Goal: Obtain resource: Obtain resource

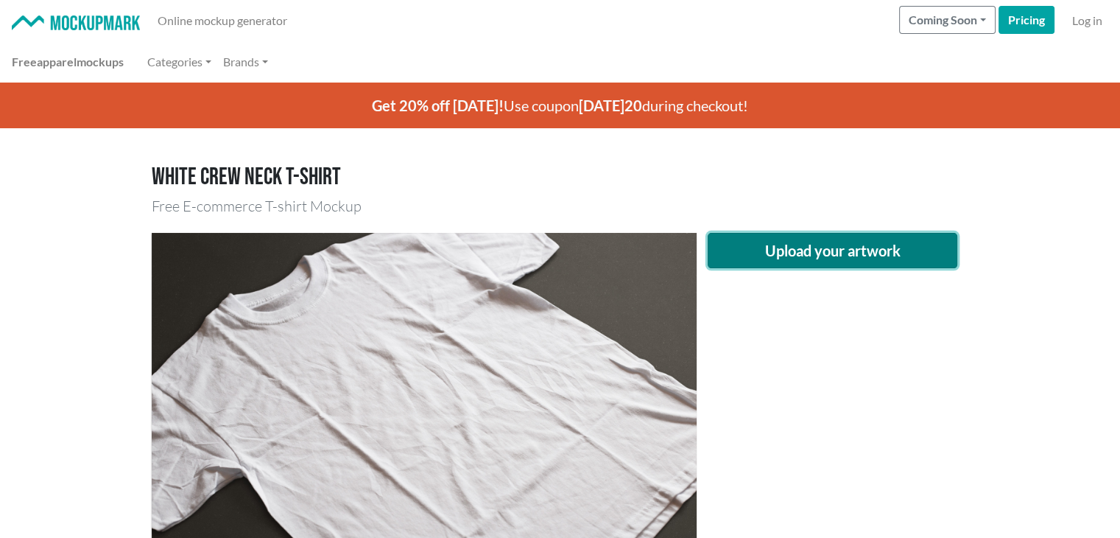
click at [851, 244] on button "Upload your artwork" at bounding box center [833, 250] width 250 height 35
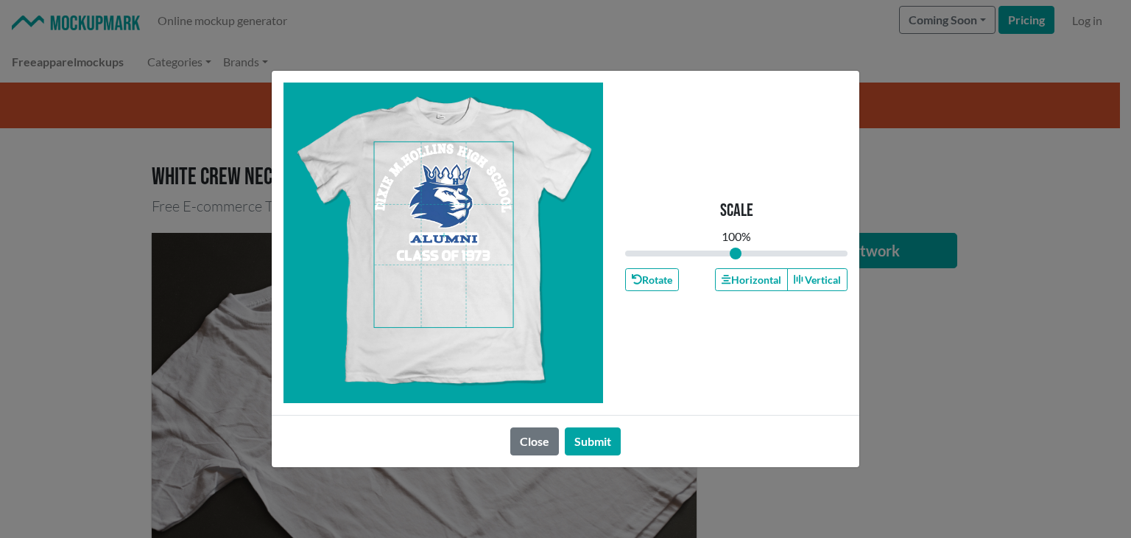
click at [437, 257] on span at bounding box center [444, 234] width 138 height 185
click at [759, 284] on button "Horizontal" at bounding box center [751, 279] width 72 height 23
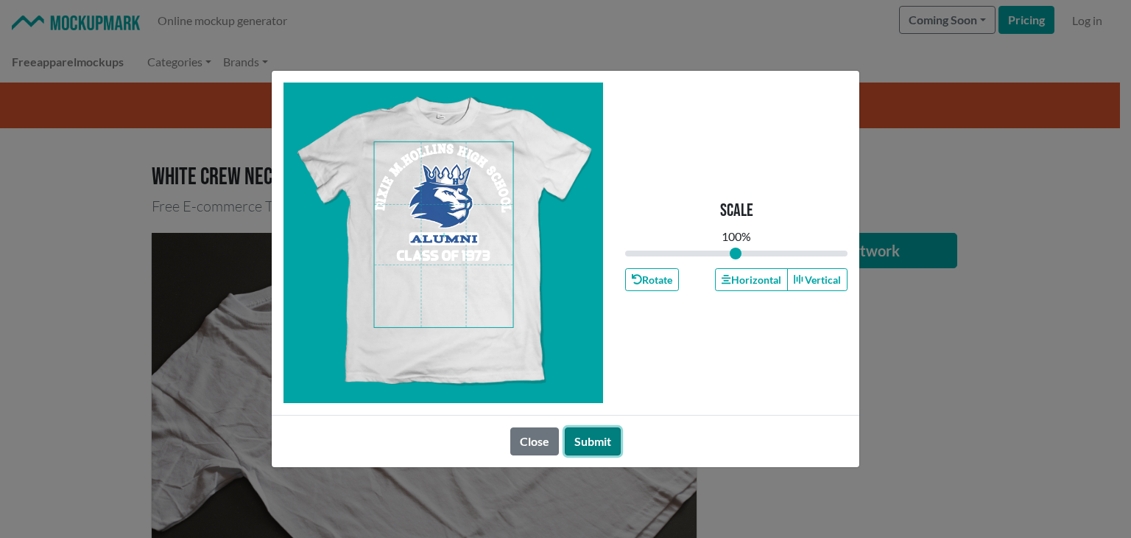
click at [594, 440] on button "Submit" at bounding box center [593, 441] width 56 height 28
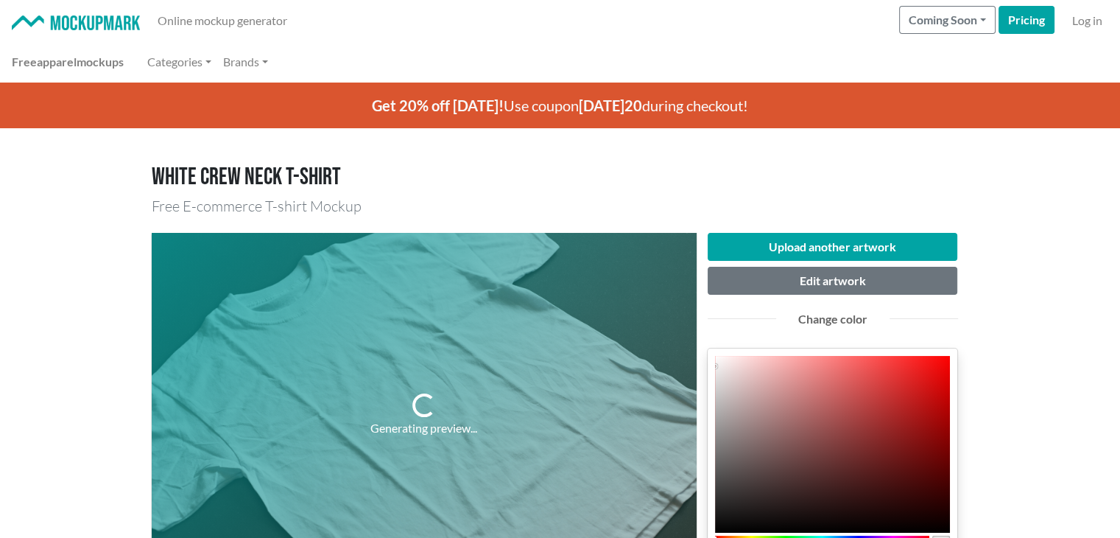
scroll to position [245, 0]
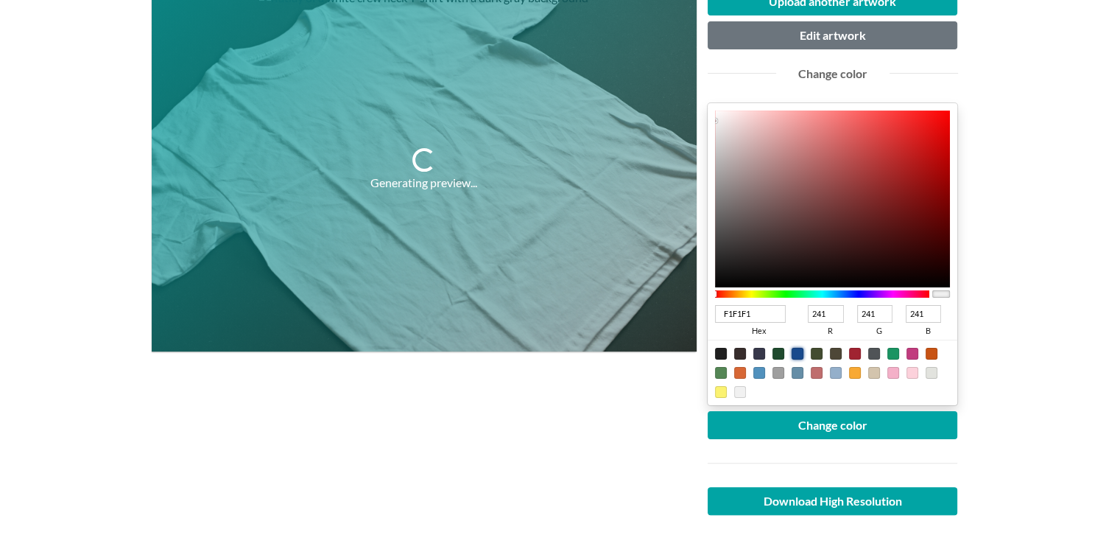
click at [801, 352] on div at bounding box center [798, 354] width 12 height 12
type input "18498C"
type input "24"
type input "73"
type input "140"
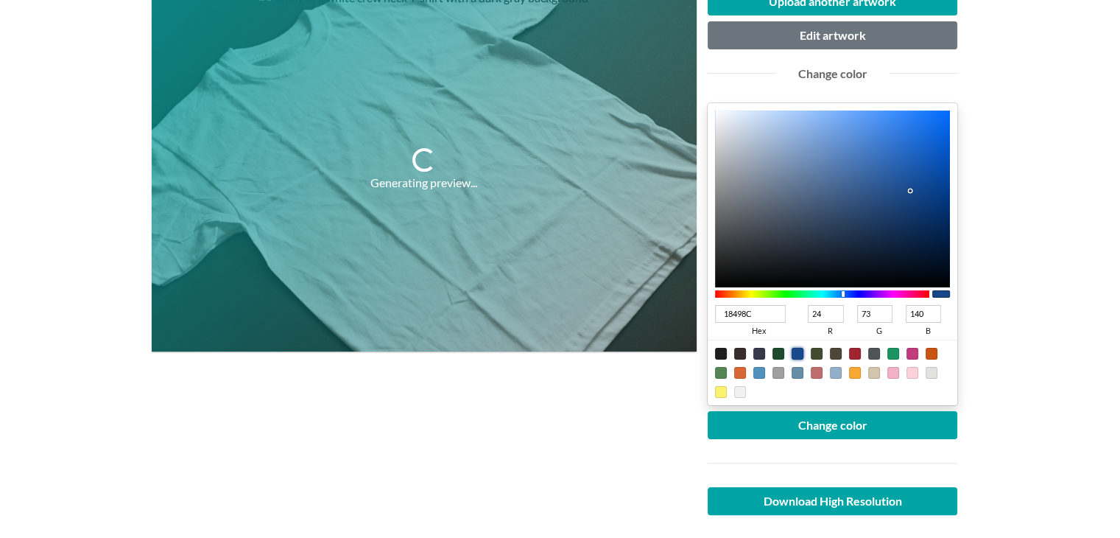
type input "24188C"
type input "36"
type input "24"
click at [862, 293] on div at bounding box center [822, 293] width 215 height 7
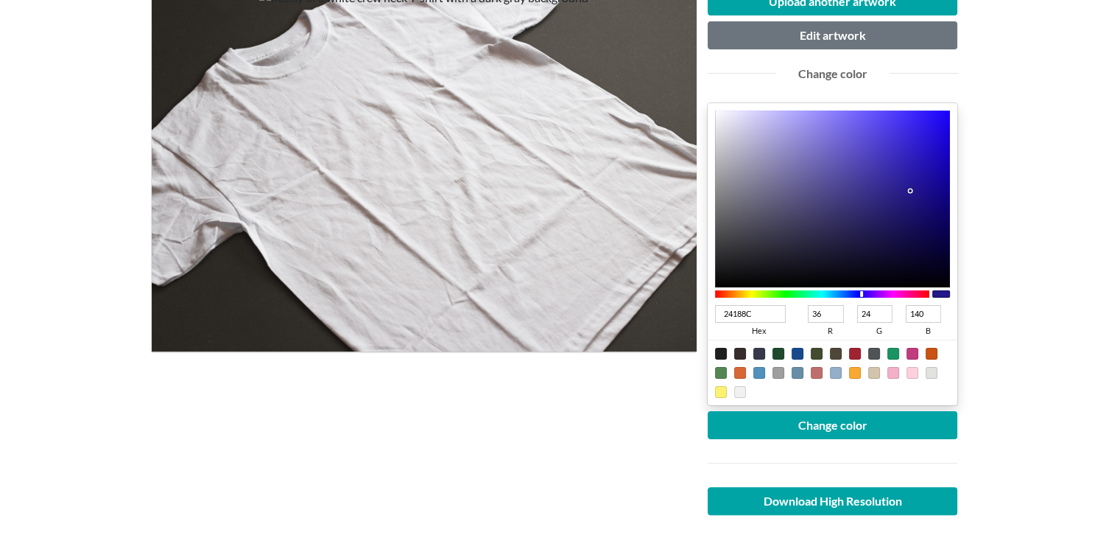
type input "1C06DA"
type input "28"
type input "6"
type input "218"
type input "1D07DA"
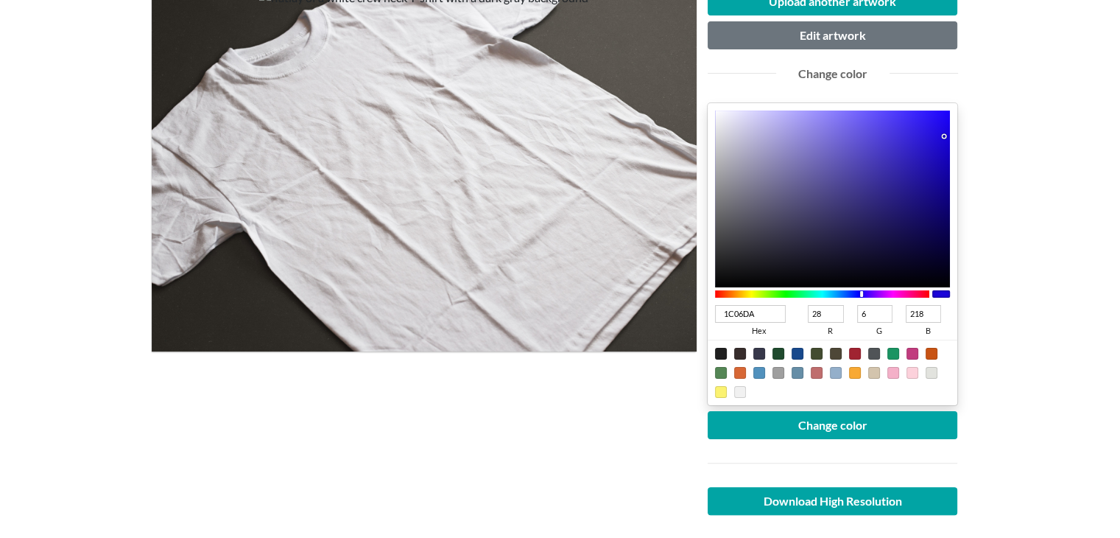
type input "29"
type input "7"
type input "1D07D9"
type input "217"
type input "1C06D7"
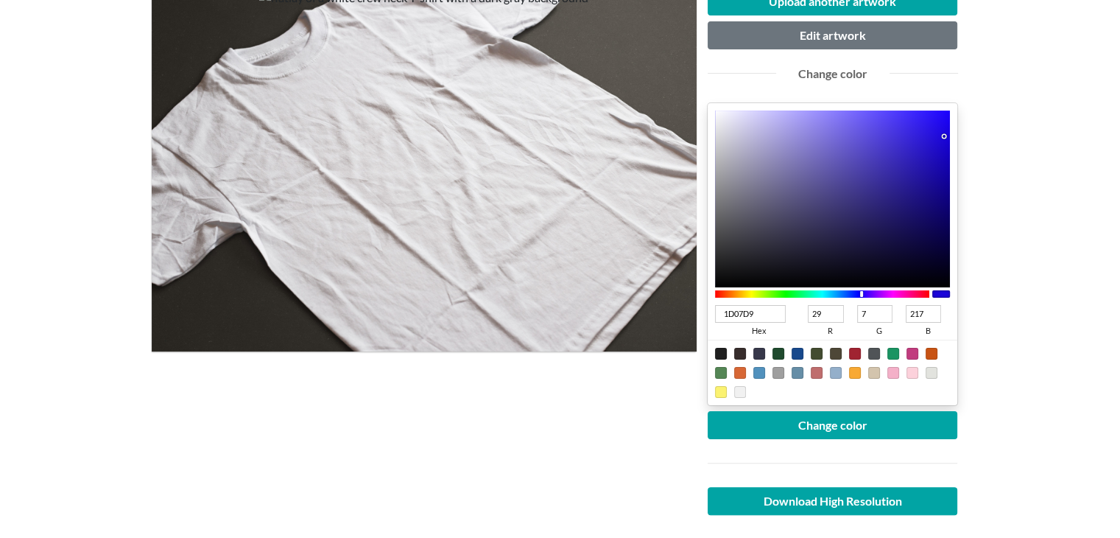
type input "28"
type input "6"
type input "215"
type input "1701D2"
type input "23"
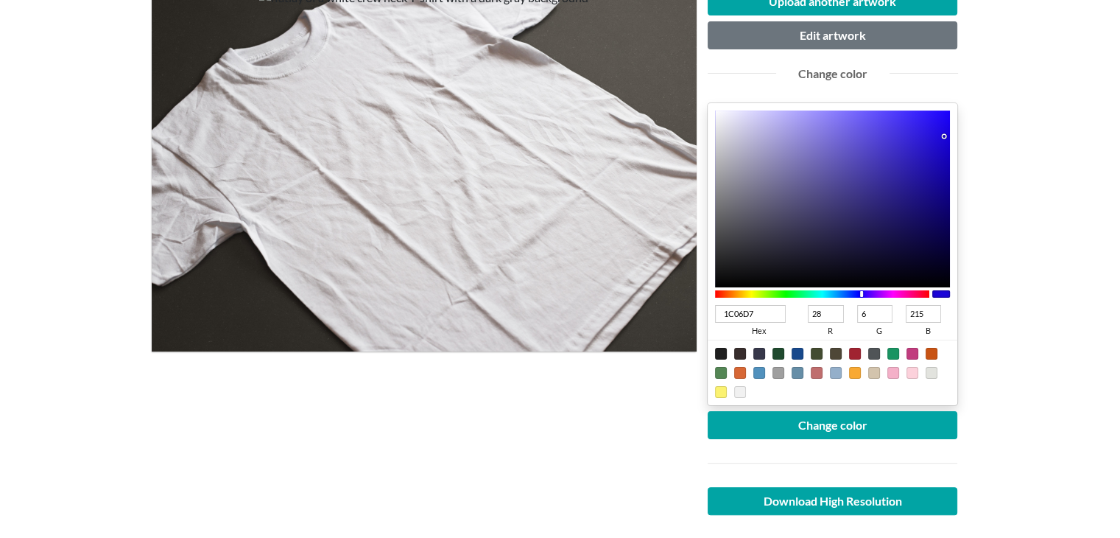
type input "1"
type input "210"
type input "1600D0"
type input "22"
type input "0"
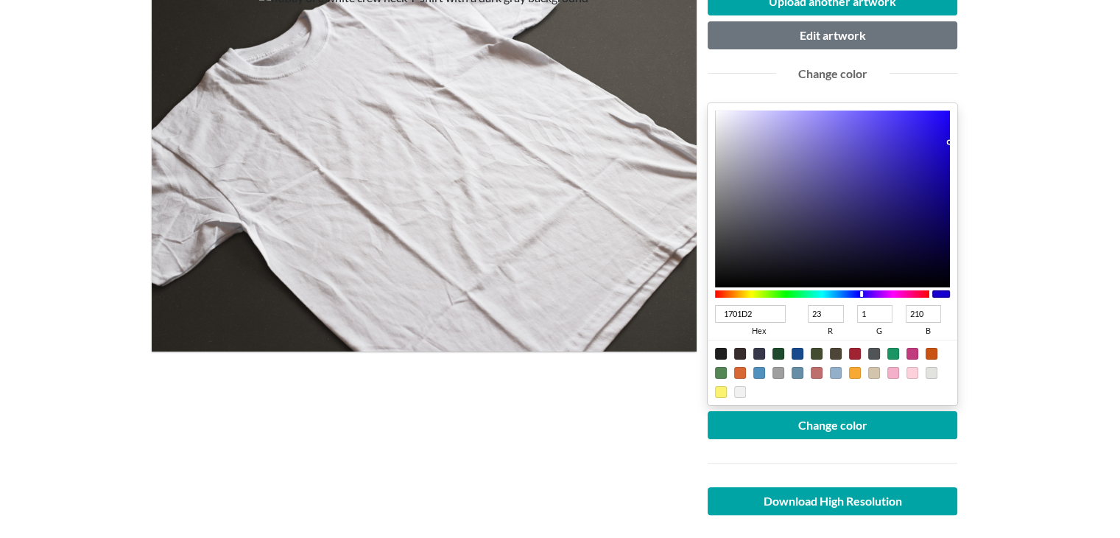
type input "208"
type input "1600CD"
type input "205"
type input "1600CA"
type input "202"
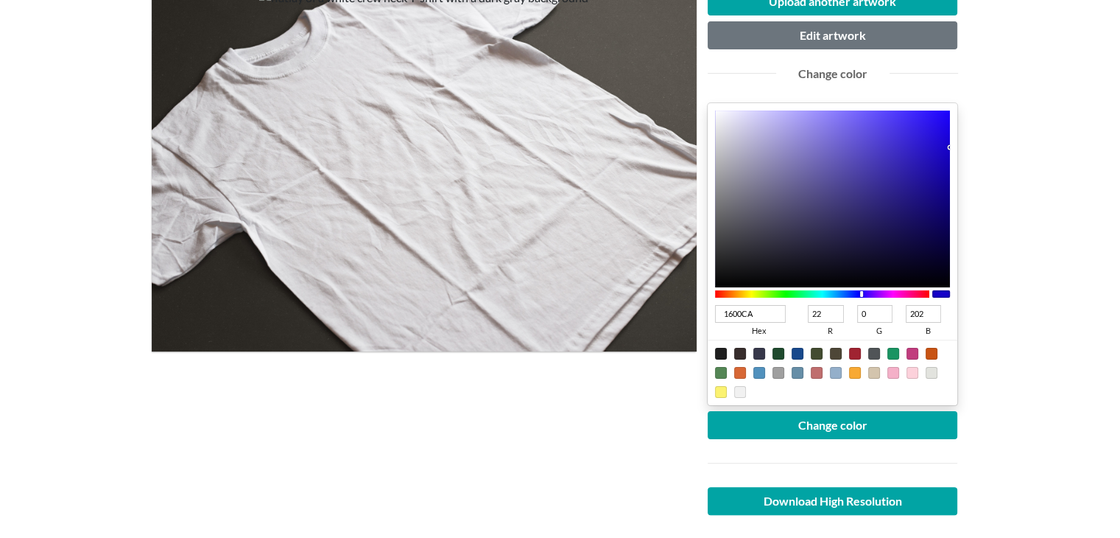
type input "1500C2"
type input "21"
type input "194"
type input "[DATE]"
type input "20"
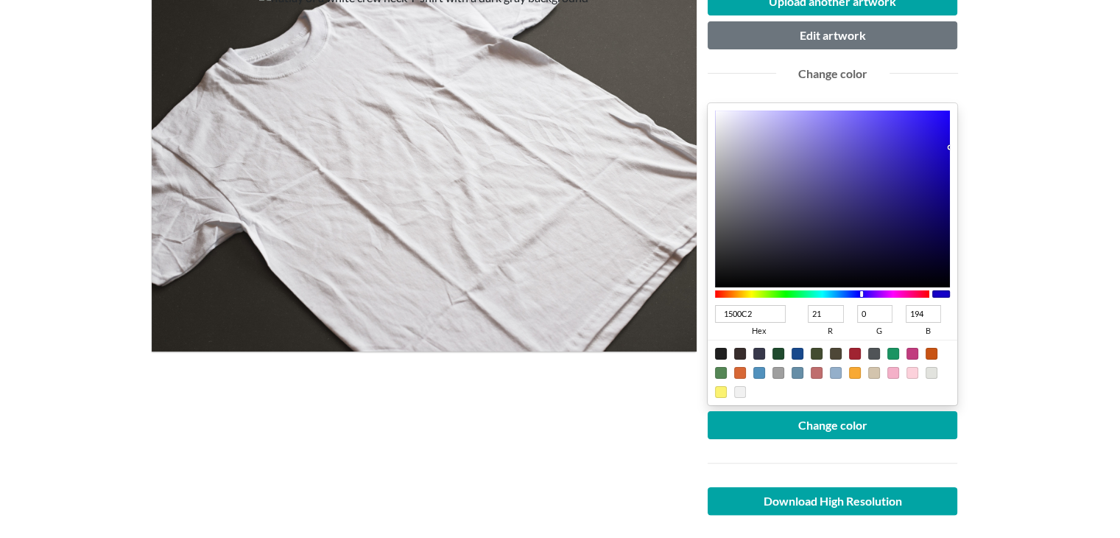
type input "188"
type input "1400B9"
type input "185"
type input "1400B8"
type input "184"
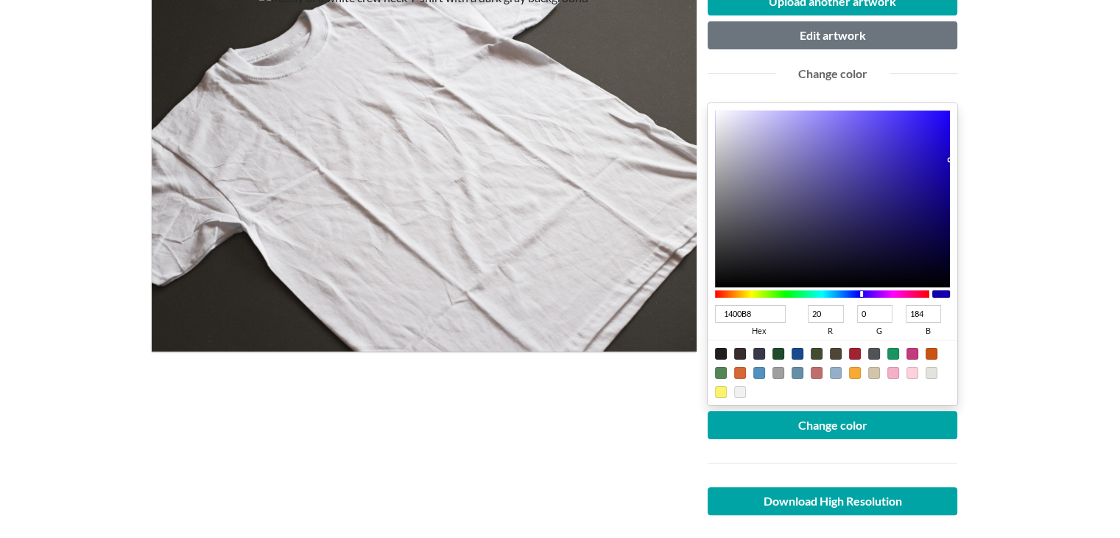
type input "1400B4"
type input "180"
type input "1400B2"
type input "178"
type input "1400B1"
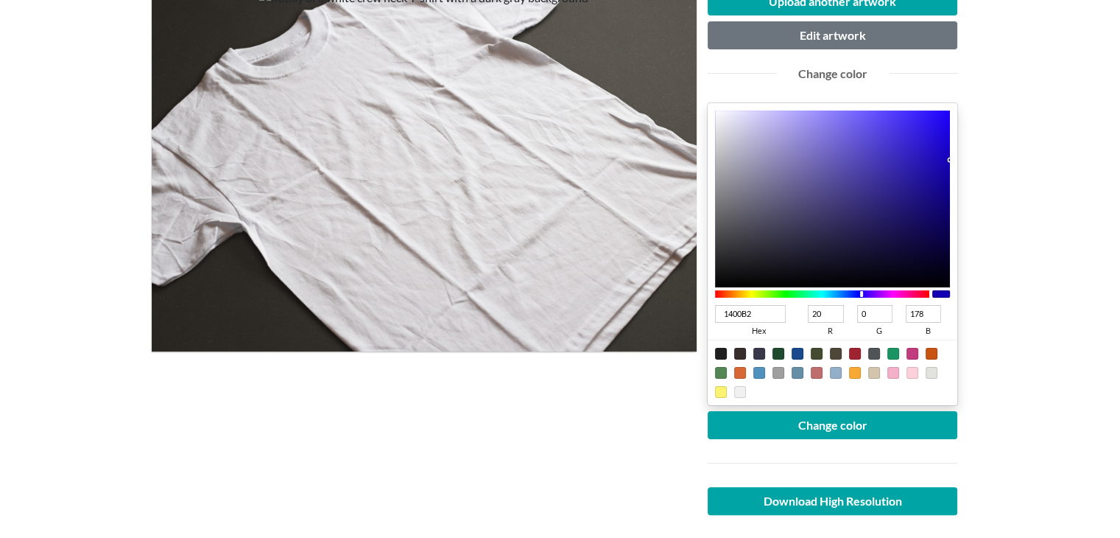
type input "177"
type input "1400AE"
type input "174"
type input "1400AA"
type input "170"
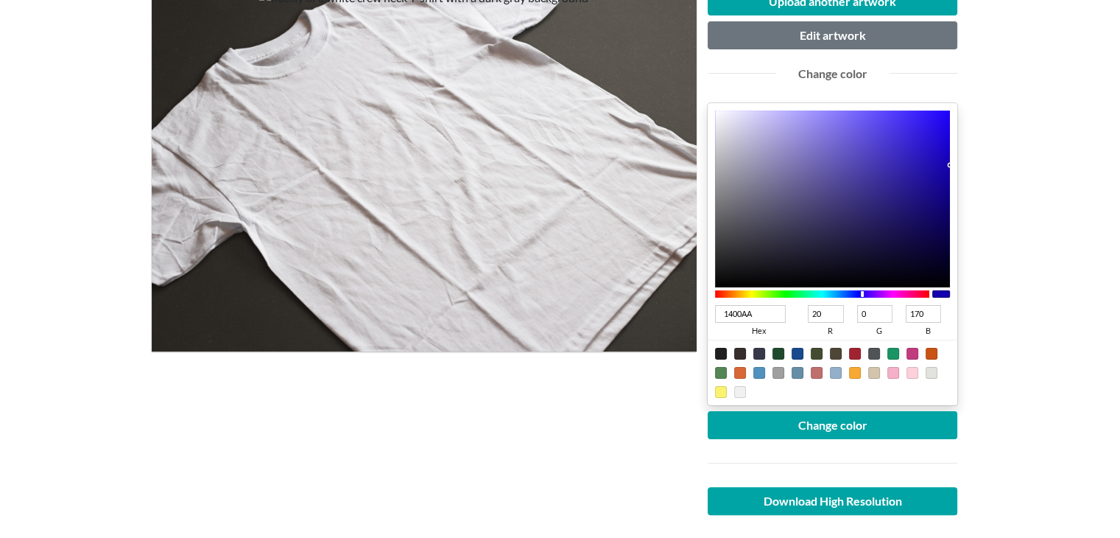
type input "13009E"
type input "19"
type input "158"
type input "13009A"
type input "154"
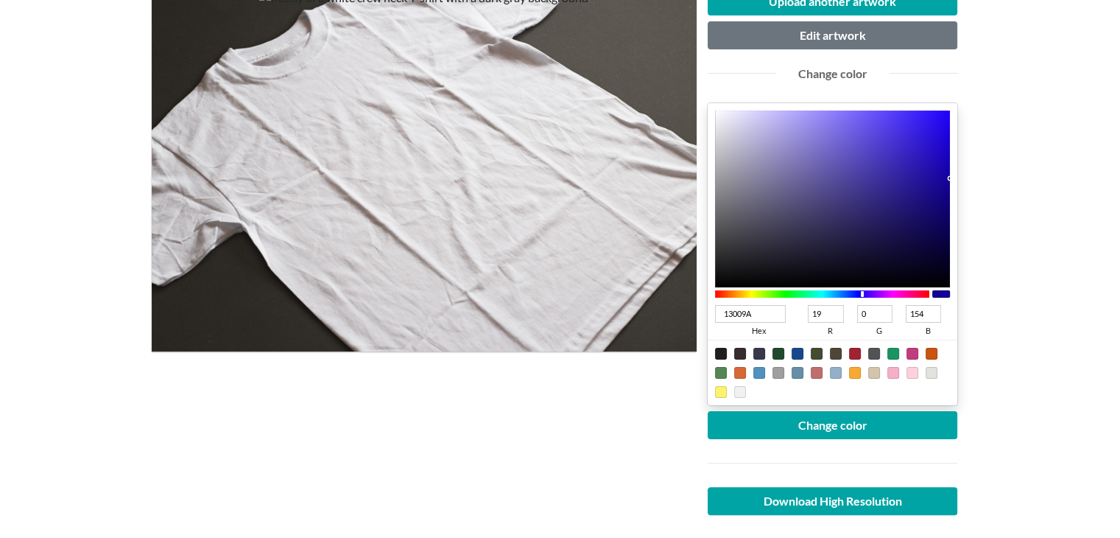
type input "130099"
type input "153"
type input "130097"
type input "151"
type input "130095"
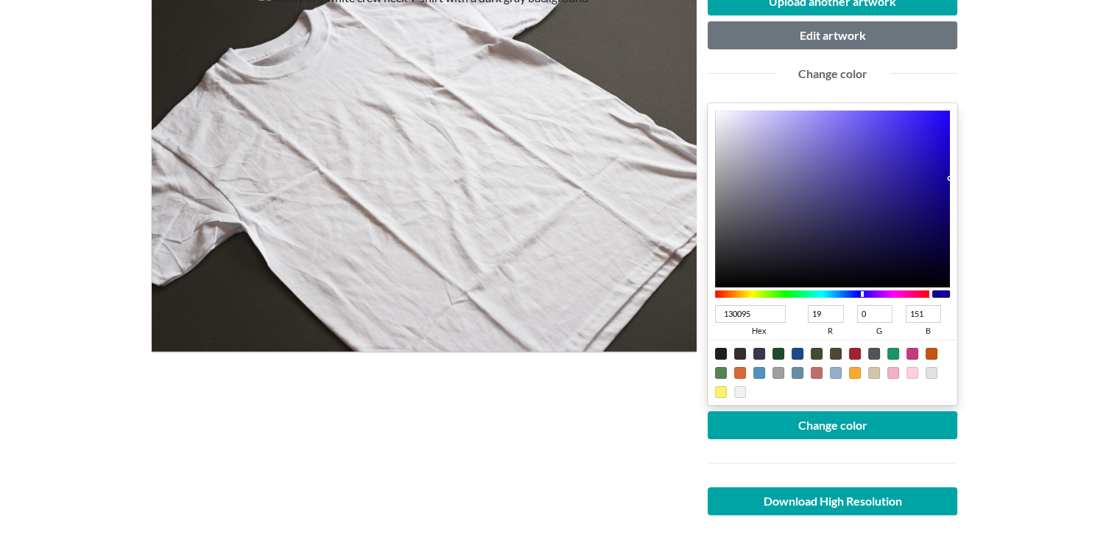
type input "149"
type input "130093"
type input "147"
type input "12008E"
type input "18"
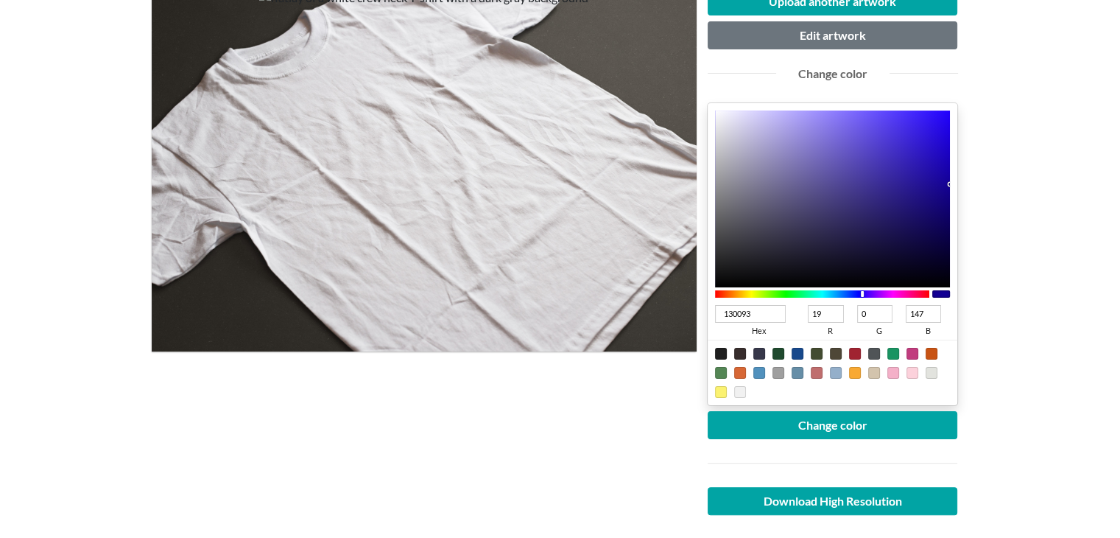
type input "142"
type input "12008B"
type input "139"
drag, startPoint x: 943, startPoint y: 135, endPoint x: 957, endPoint y: 190, distance: 56.3
click at [957, 190] on div "12008B hex 18 r 0 g 139 b 100 a" at bounding box center [833, 254] width 250 height 302
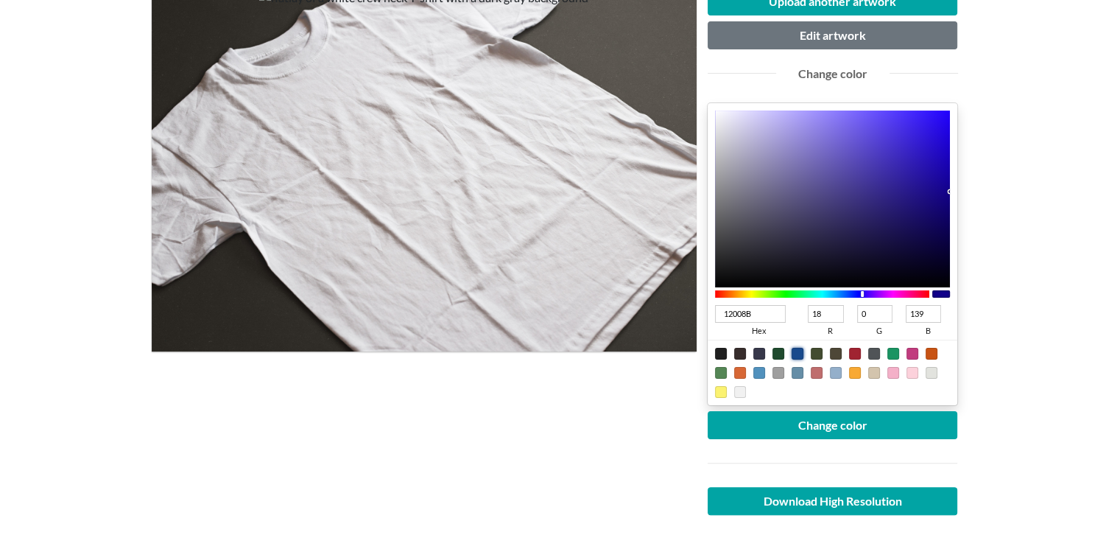
click at [798, 353] on div at bounding box center [798, 354] width 12 height 12
type input "18498C"
type input "24"
type input "73"
type input "140"
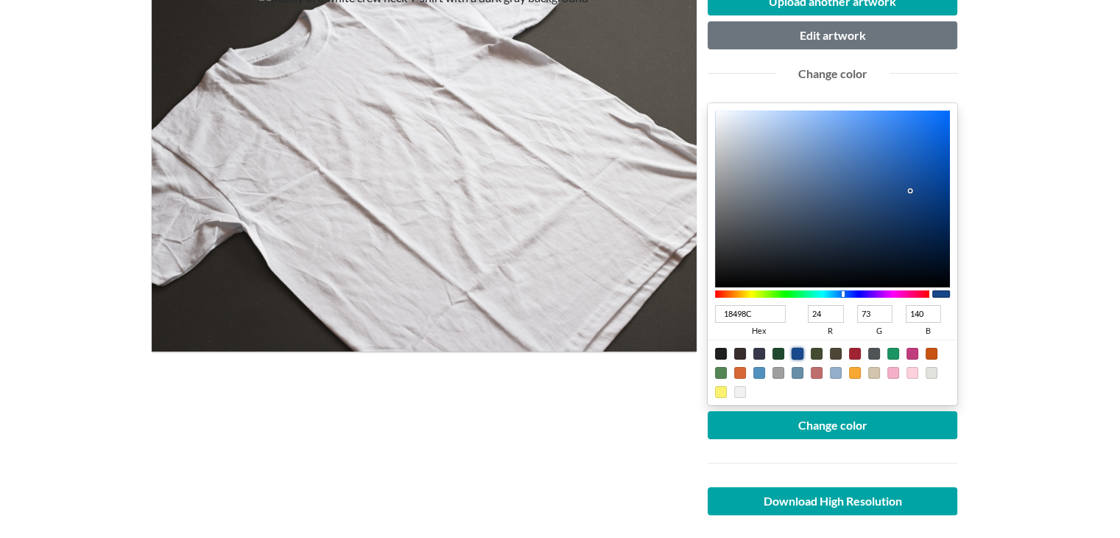
type input "0B67E5"
type input "11"
type input "103"
type input "229"
type input "0A67E6"
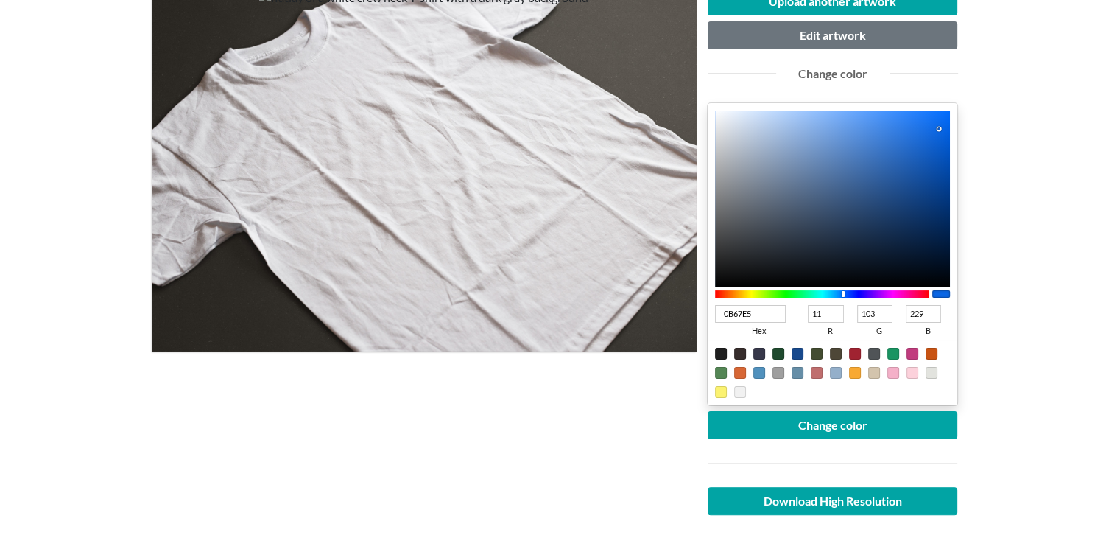
type input "10"
type input "230"
click at [943, 126] on div at bounding box center [833, 198] width 236 height 177
type input "0866E7"
type input "8"
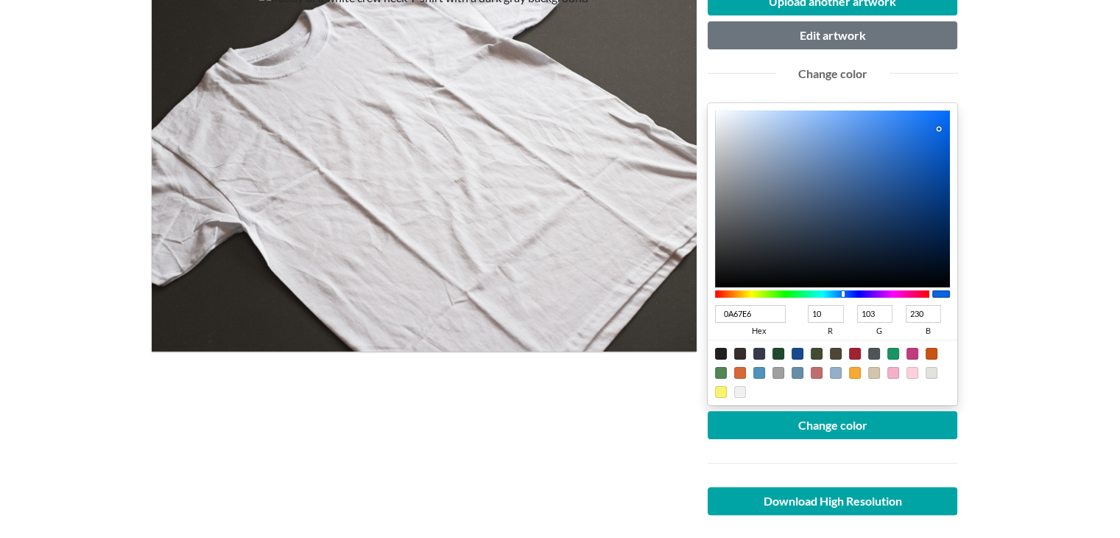
type input "102"
type input "231"
type input "0564E7"
type input "5"
type input "100"
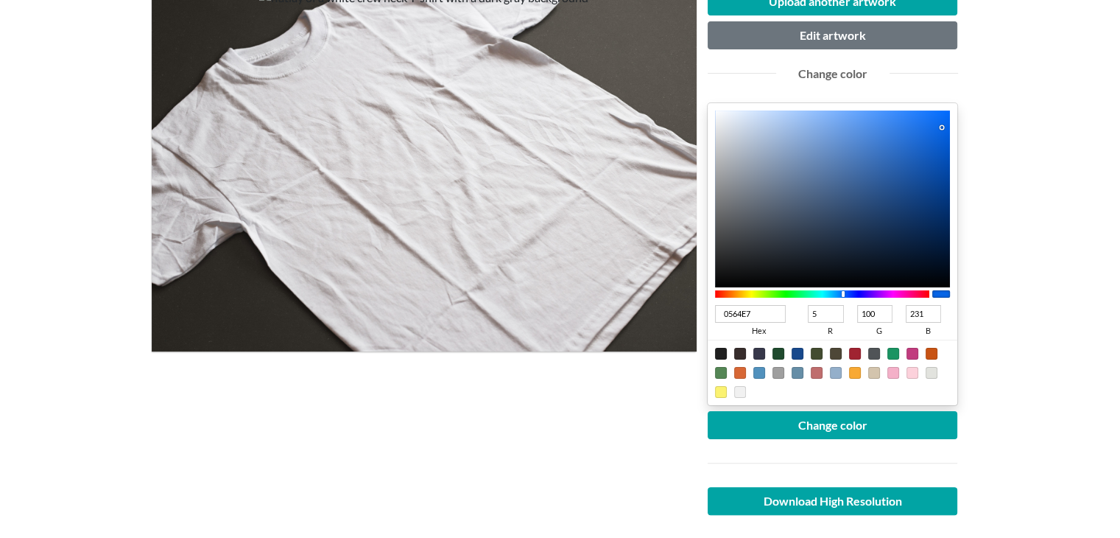
type input "0562E3"
type input "98"
type input "227"
type input "004DB8"
type input "0"
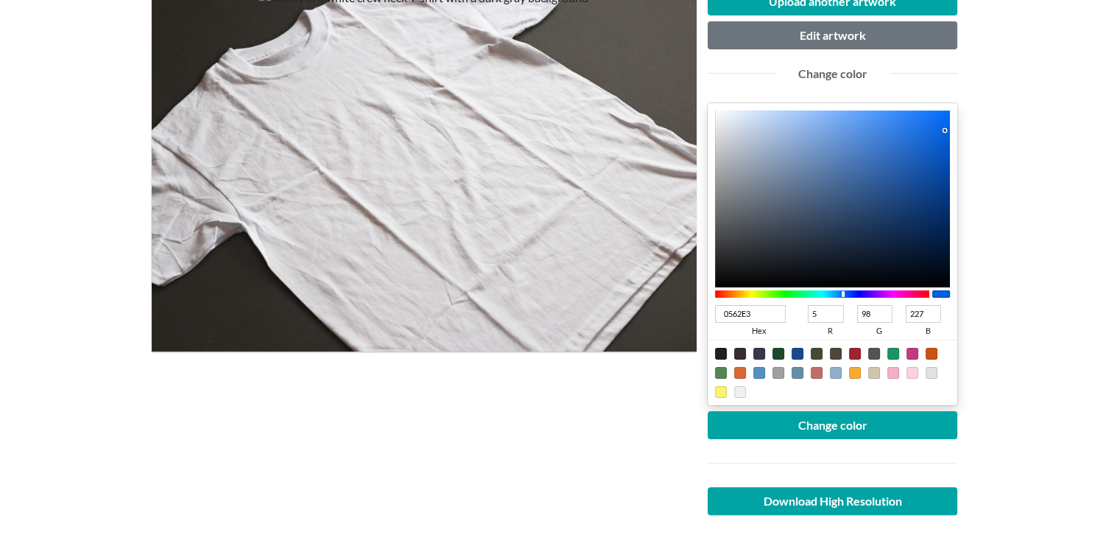
type input "77"
type input "184"
type input "004BB4"
type input "75"
type input "180"
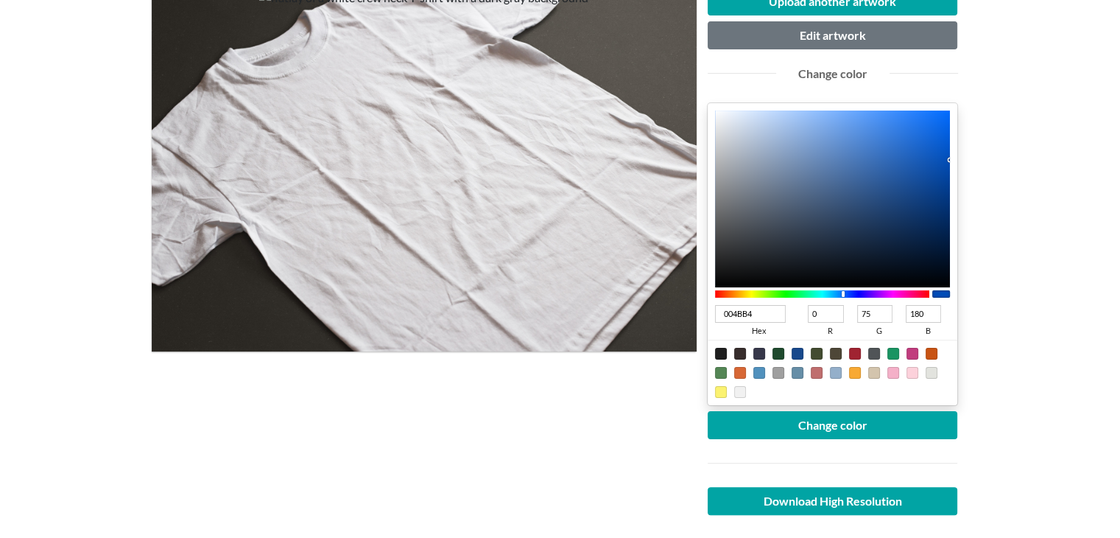
type input "004AB1"
type input "74"
type input "177"
type input "0049B0"
type input "73"
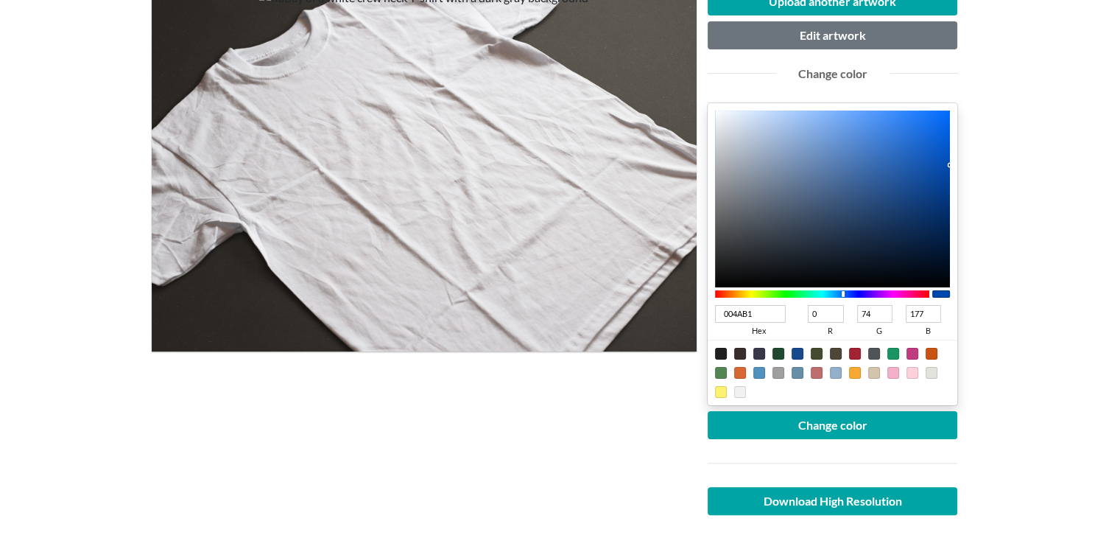
type input "176"
type input "[DATE]"
type input "72"
type input "173"
type input "0047AB"
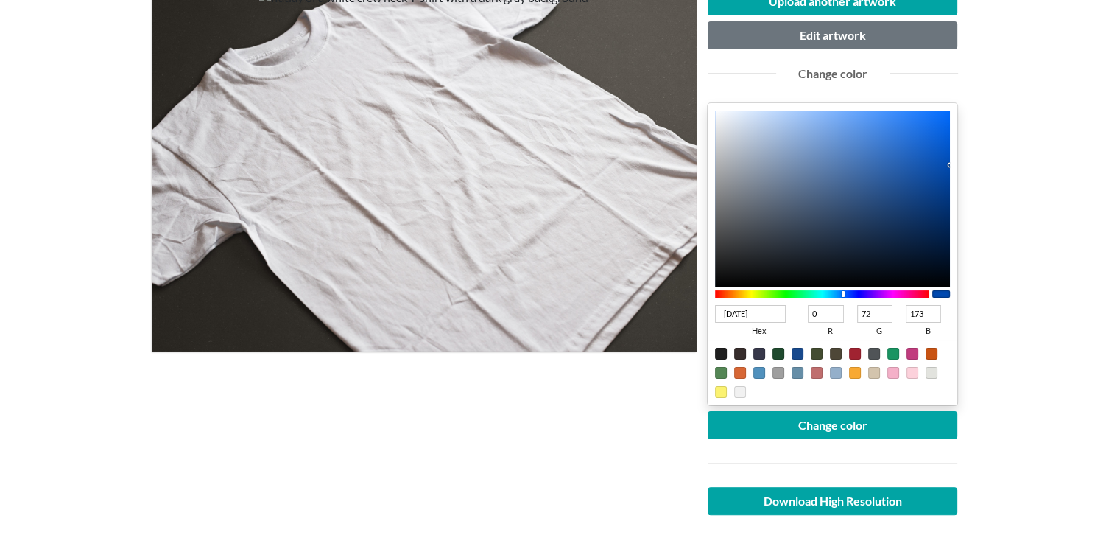
type input "71"
type input "171"
type input "0046A8"
type input "70"
type input "168"
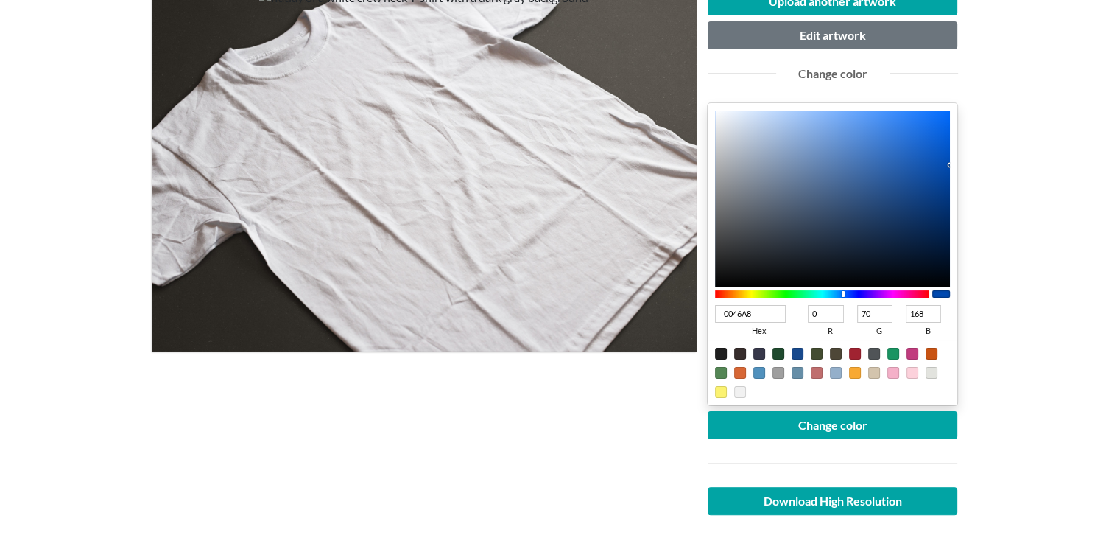
type input "0046A7"
type input "167"
type input "0045A5"
type input "69"
type input "165"
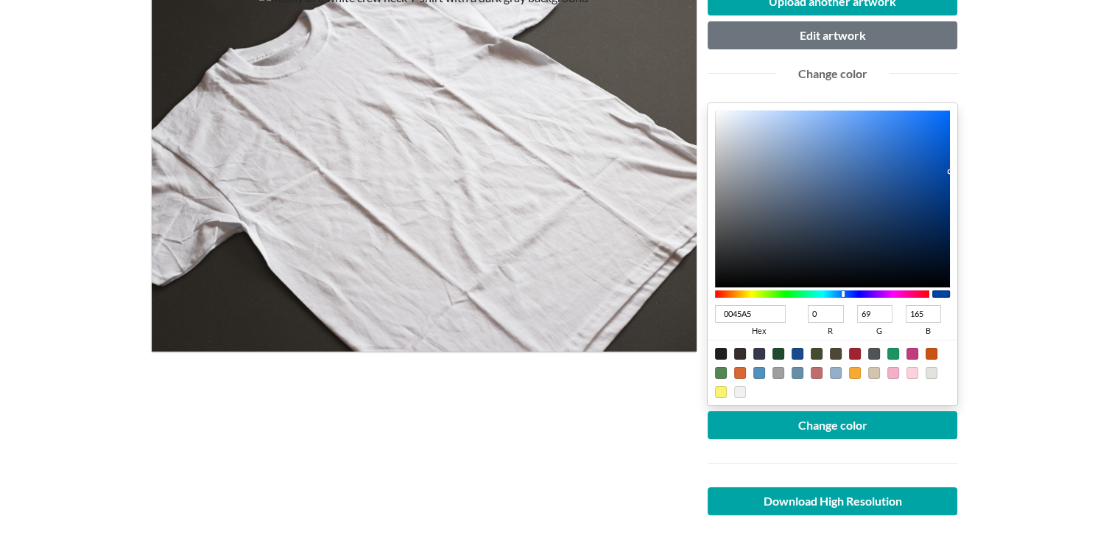
type input "0045A4"
type input "164"
type input "0045A3"
type input "163"
type input "0044A1"
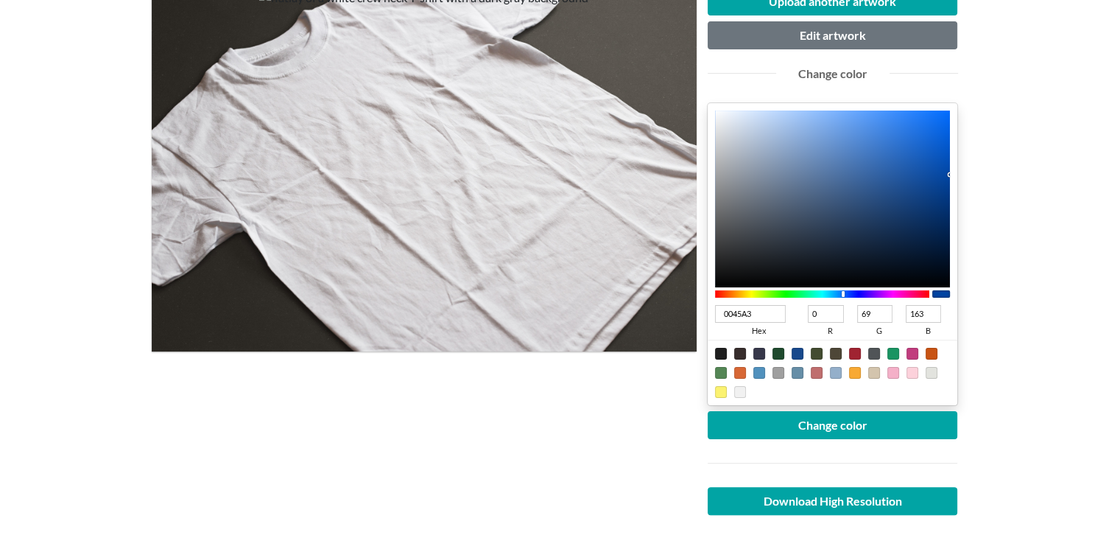
type input "68"
type input "161"
click at [963, 175] on div "Upload another artwork Edit artwork Change color 0044A1 hex 0 r 68 g 161 b 100 …" at bounding box center [833, 283] width 272 height 593
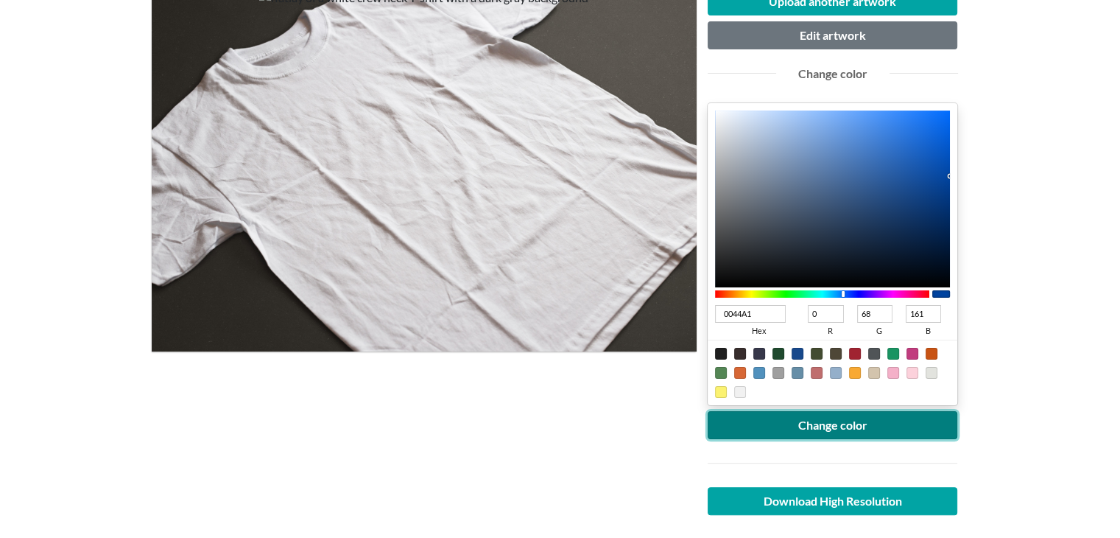
click at [866, 425] on button "Change color" at bounding box center [833, 425] width 250 height 28
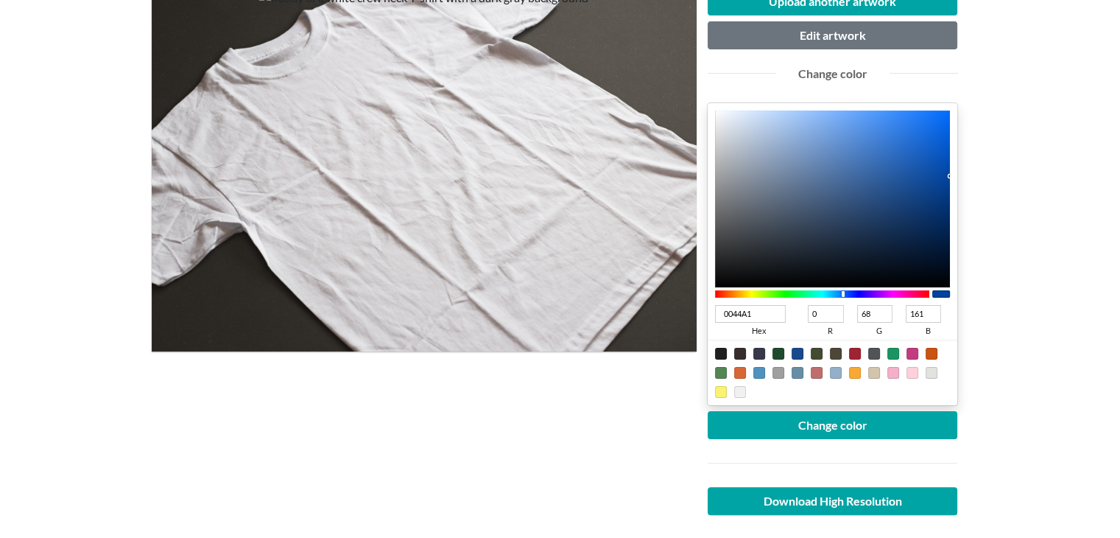
type input "04306D"
type input "4"
type input "48"
type input "109"
click at [941, 211] on div at bounding box center [833, 198] width 236 height 177
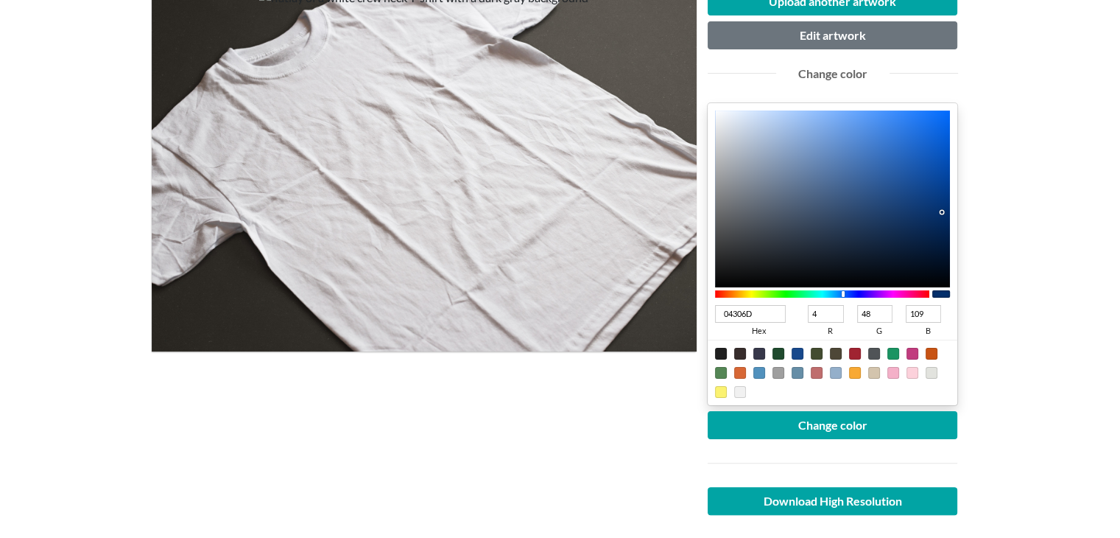
type input "0A346E"
type input "10"
type input "52"
type input "110"
type input "0C356E"
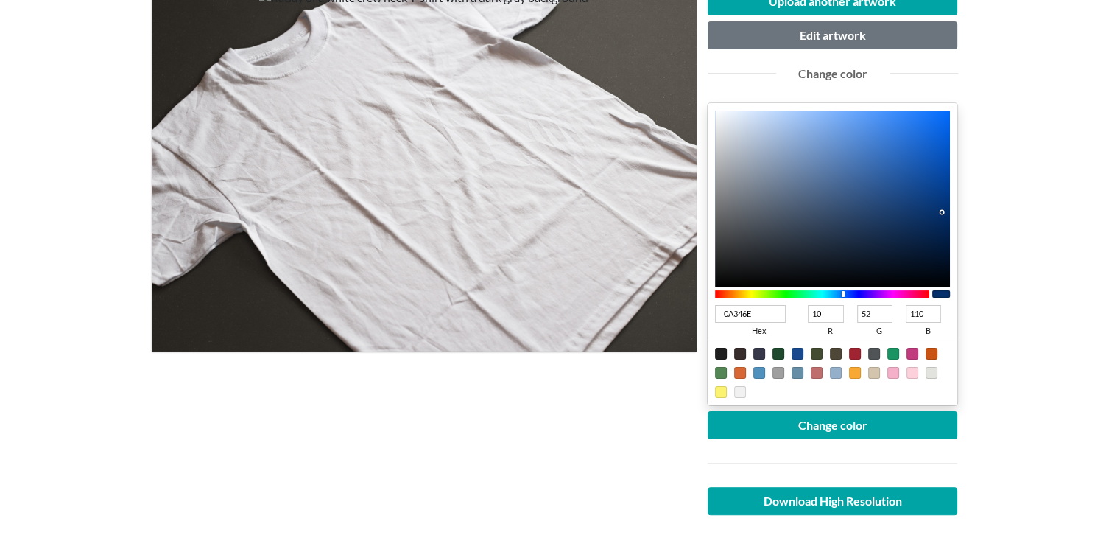
type input "12"
type input "53"
click at [925, 210] on div at bounding box center [833, 198] width 236 height 177
type input "143563"
type input "20"
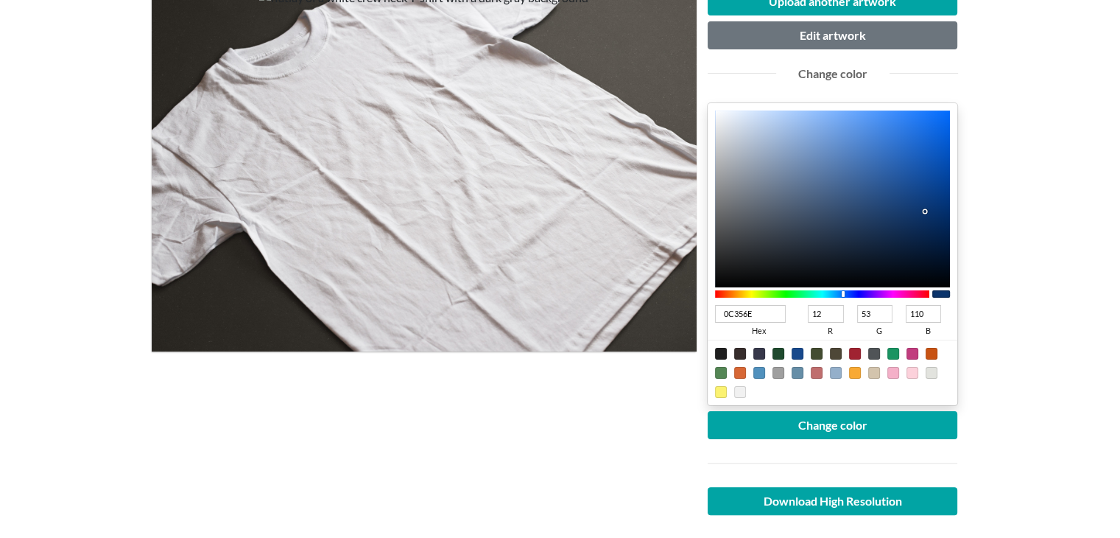
type input "99"
click at [904, 218] on div at bounding box center [833, 198] width 236 height 177
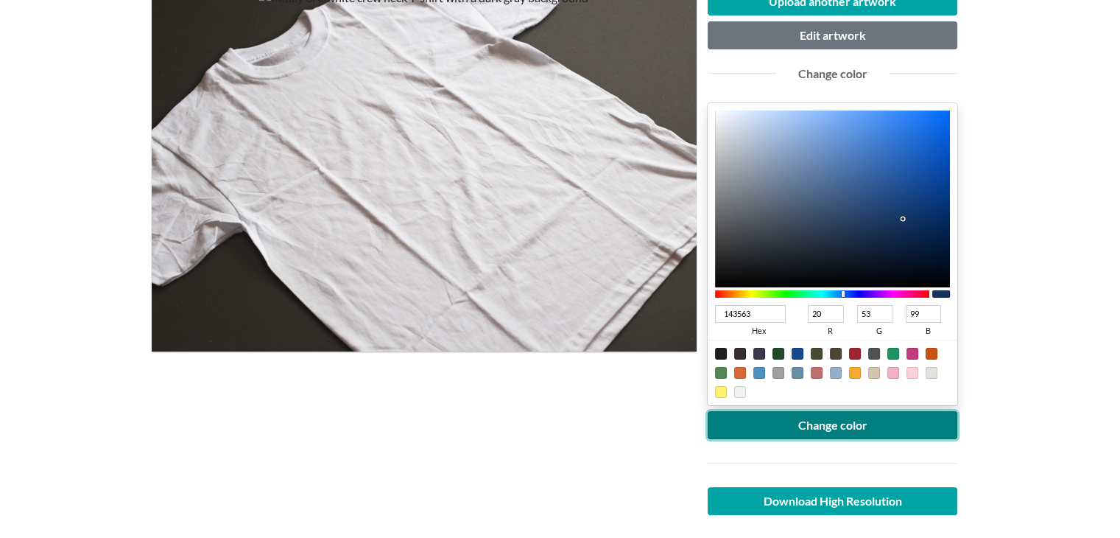
click at [826, 429] on button "Change color" at bounding box center [833, 425] width 250 height 28
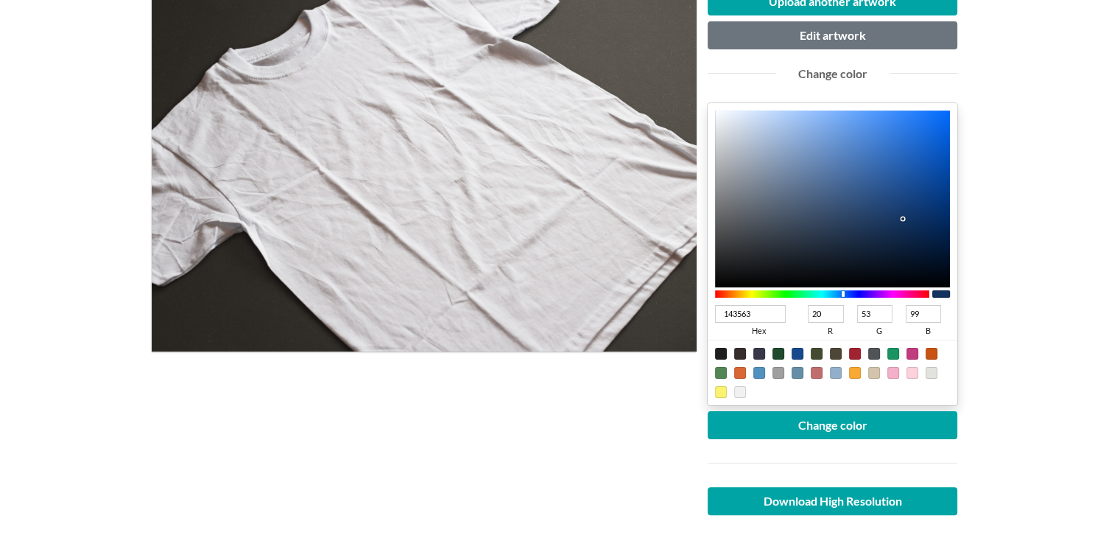
type input "1958AF"
type input "25"
type input "88"
type input "175"
click at [916, 166] on div at bounding box center [833, 198] width 236 height 177
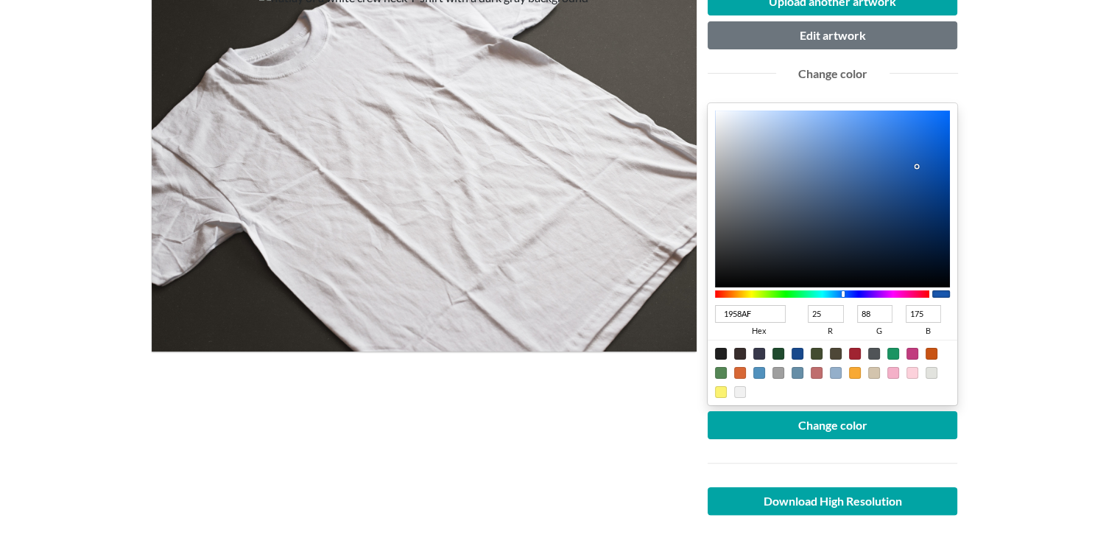
type input "124285"
type input "18"
type input "66"
type input "133"
click at [919, 194] on div at bounding box center [833, 198] width 236 height 177
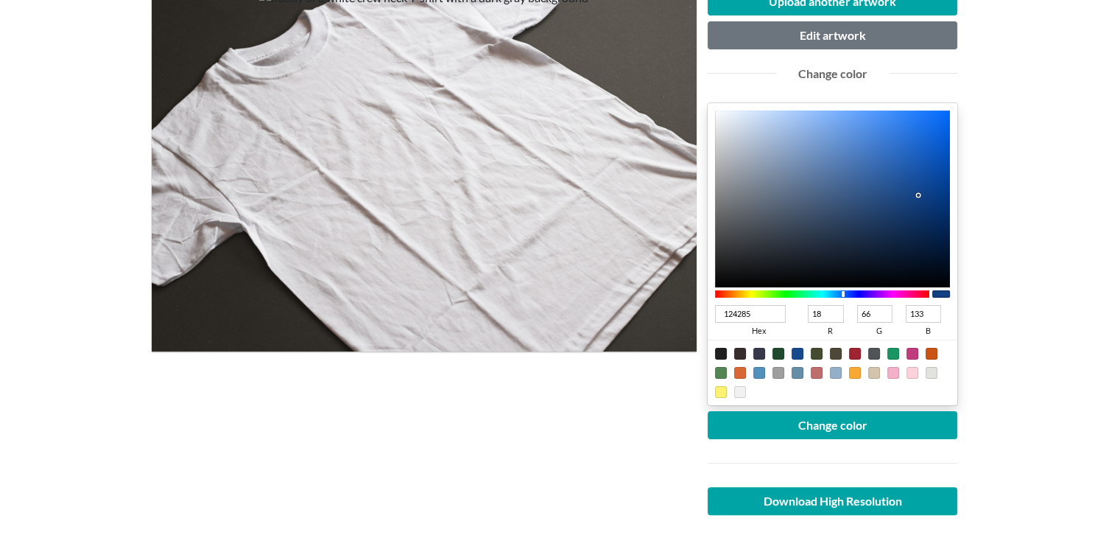
type input "0B4089"
type input "11"
type input "64"
type input "137"
click at [931, 191] on div at bounding box center [833, 198] width 236 height 177
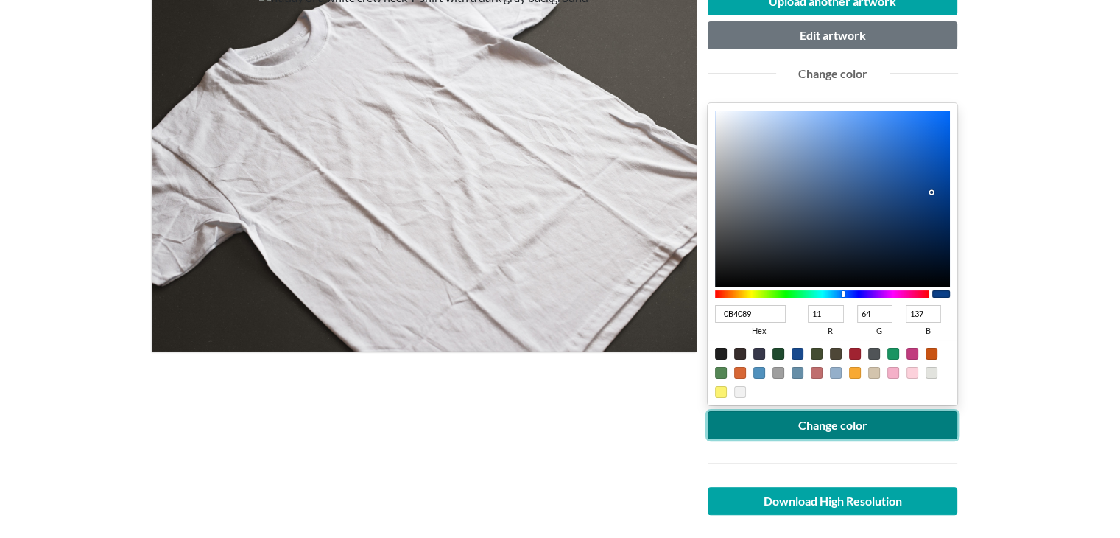
click at [838, 420] on button "Change color" at bounding box center [833, 425] width 250 height 28
click at [818, 420] on button "Change color" at bounding box center [833, 425] width 250 height 28
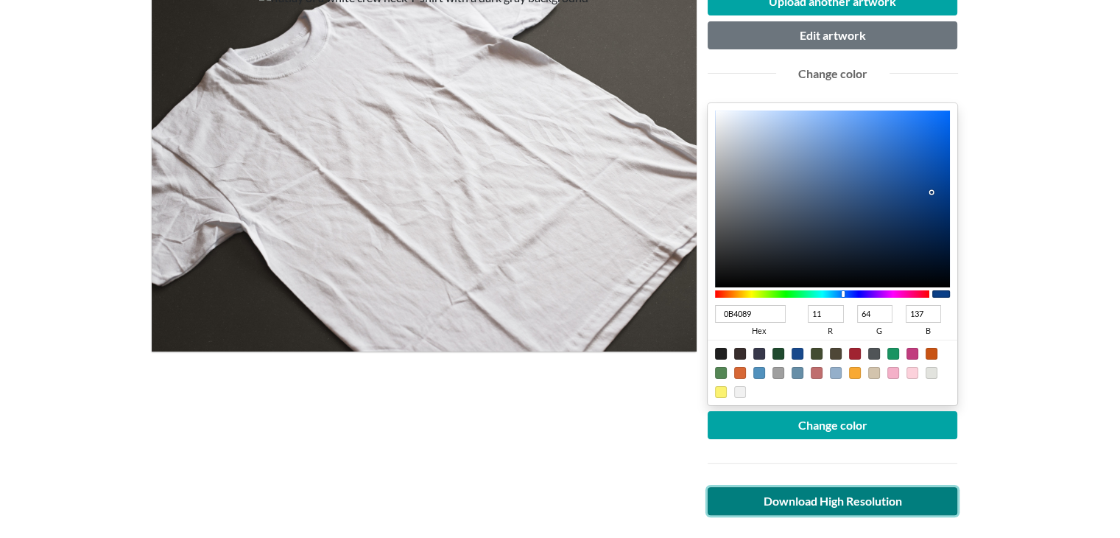
click at [793, 503] on link "Download High Resolution" at bounding box center [833, 501] width 250 height 28
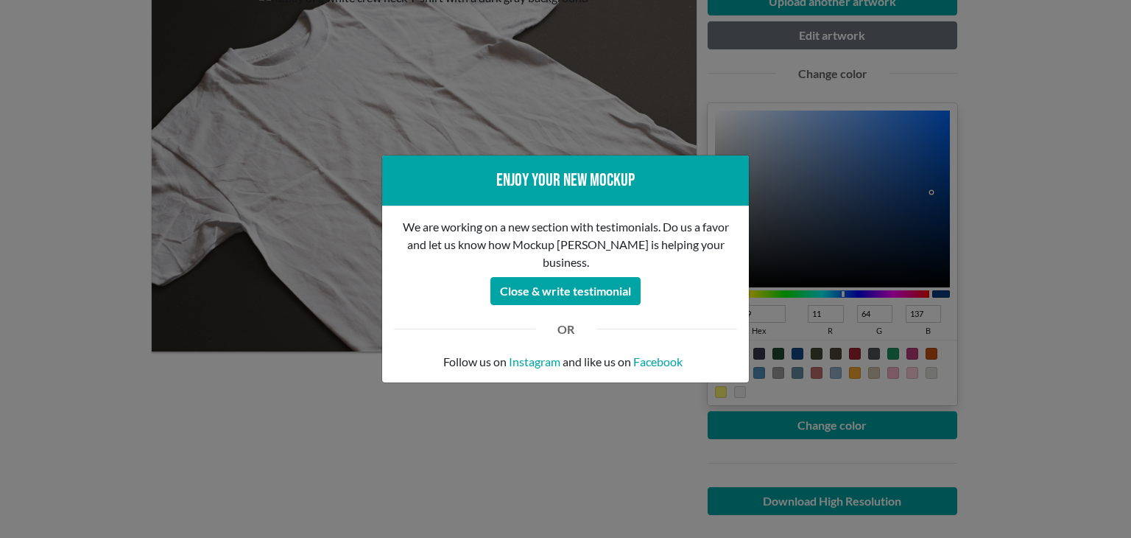
click at [21, 347] on div "Enjoy your new mockup We are working on a new section with testimonials. Do us …" at bounding box center [565, 269] width 1131 height 538
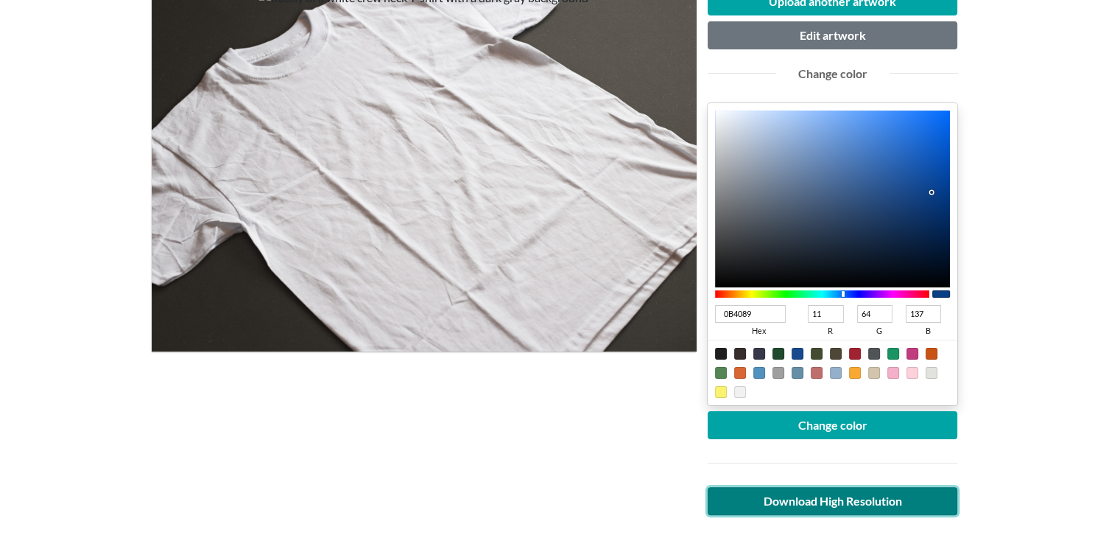
scroll to position [0, 0]
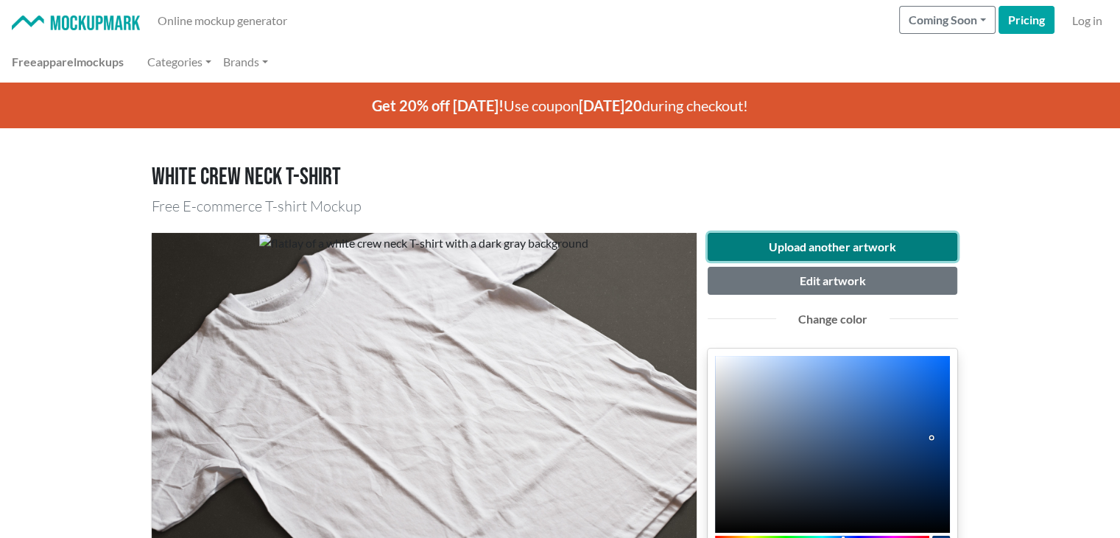
click at [807, 245] on button "Upload another artwork" at bounding box center [833, 247] width 250 height 28
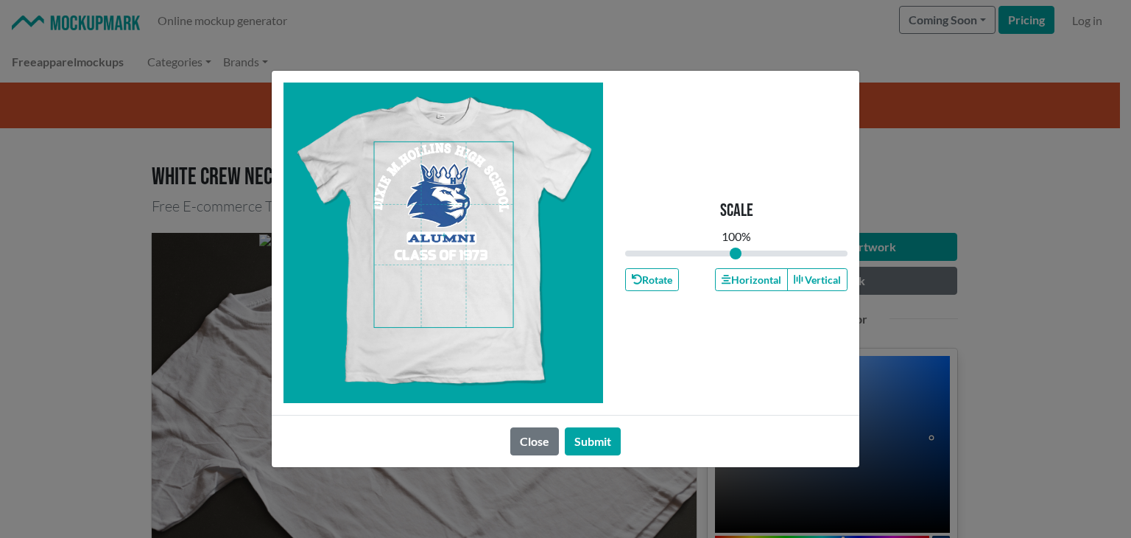
click at [441, 252] on span at bounding box center [444, 234] width 138 height 185
click at [585, 443] on button "Submit" at bounding box center [593, 441] width 56 height 28
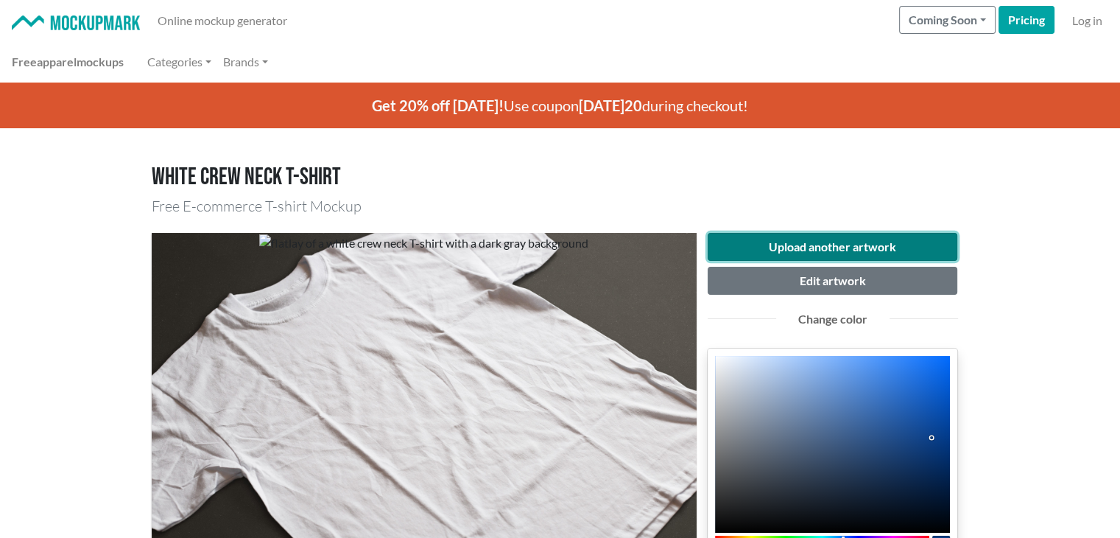
click at [792, 242] on button "Upload another artwork" at bounding box center [833, 247] width 250 height 28
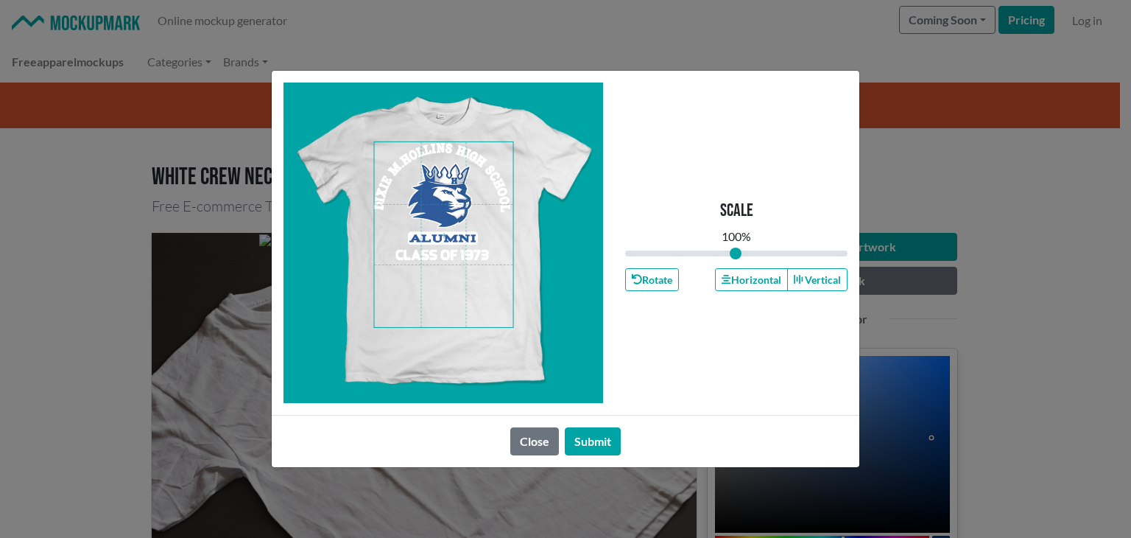
click at [437, 239] on span at bounding box center [444, 234] width 138 height 185
click at [774, 275] on button "Horizontal" at bounding box center [751, 279] width 72 height 23
click at [773, 276] on button "Horizontal" at bounding box center [751, 279] width 72 height 23
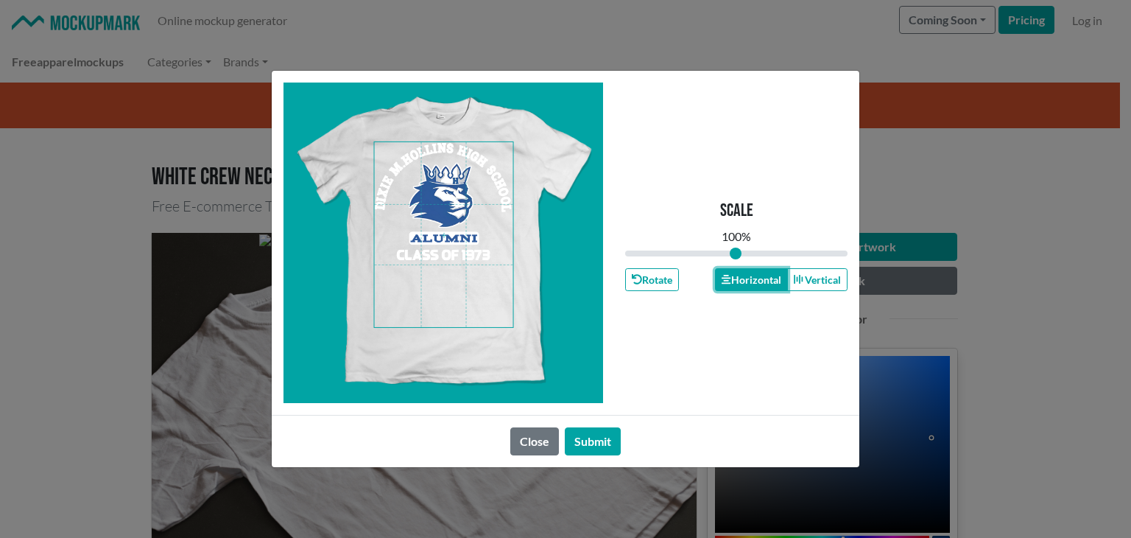
click at [761, 284] on button "Horizontal" at bounding box center [751, 279] width 72 height 23
click at [610, 439] on button "Submit" at bounding box center [593, 441] width 56 height 28
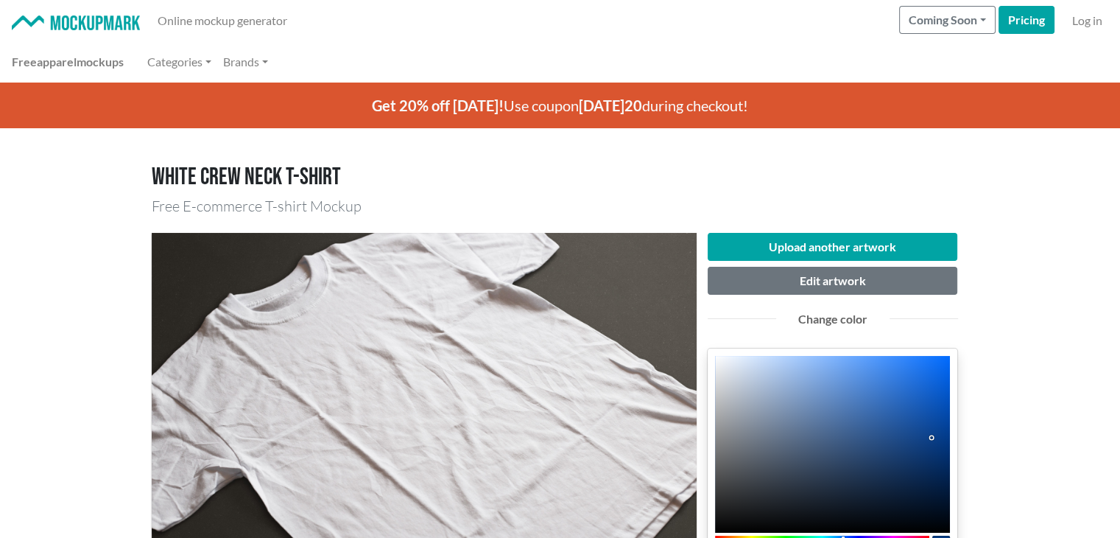
scroll to position [245, 0]
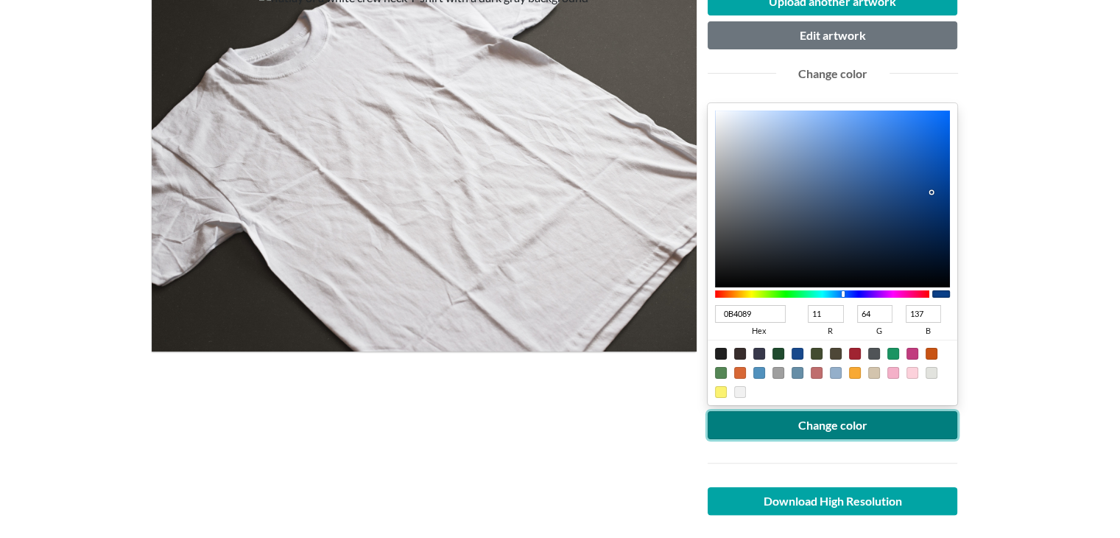
click at [827, 418] on button "Change color" at bounding box center [833, 425] width 250 height 28
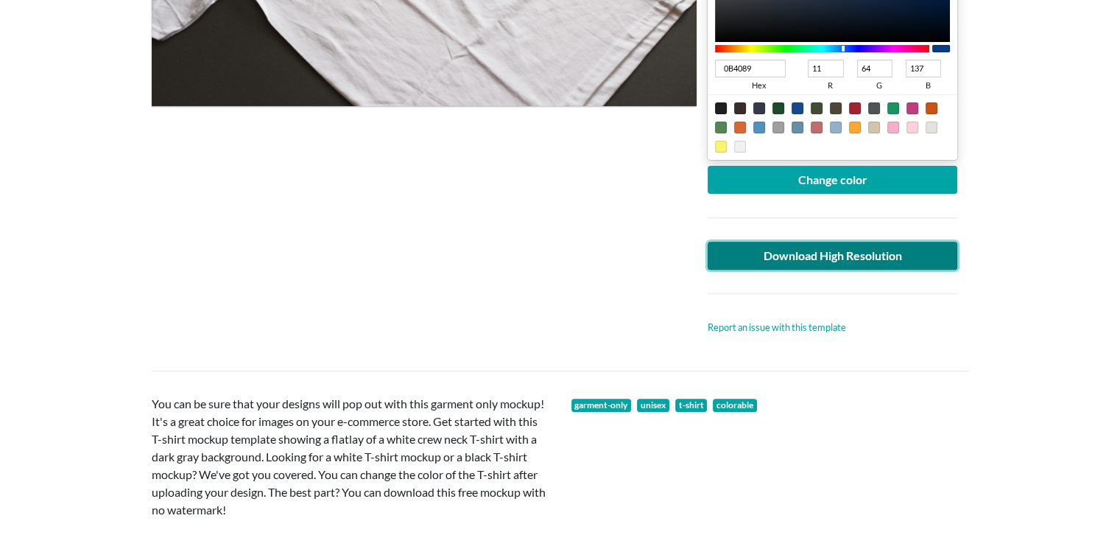
click at [765, 251] on link "Download High Resolution" at bounding box center [833, 256] width 250 height 28
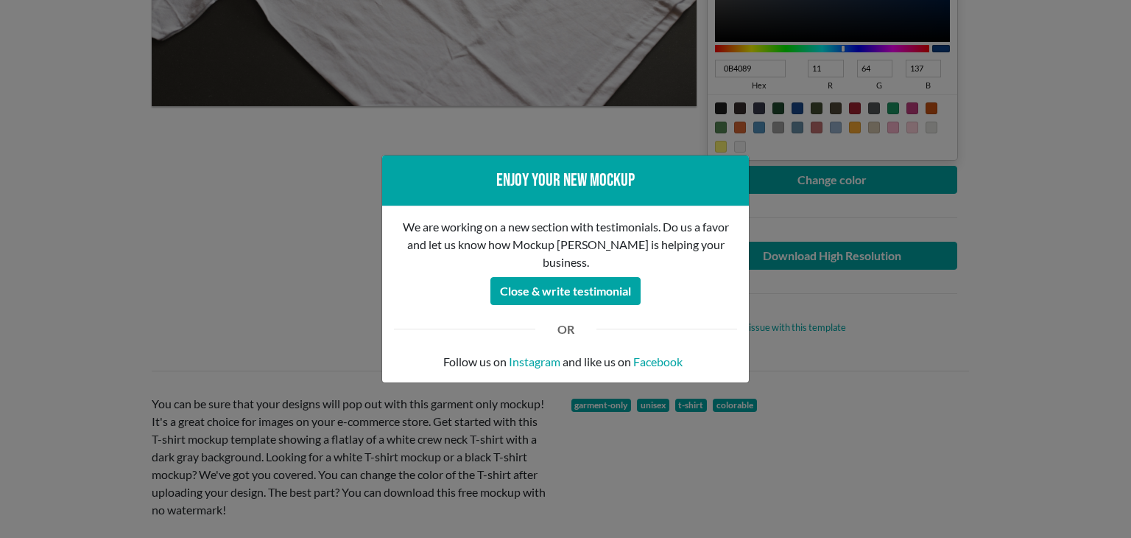
click at [252, 264] on div "Enjoy your new mockup We are working on a new section with testimonials. Do us …" at bounding box center [565, 269] width 1131 height 538
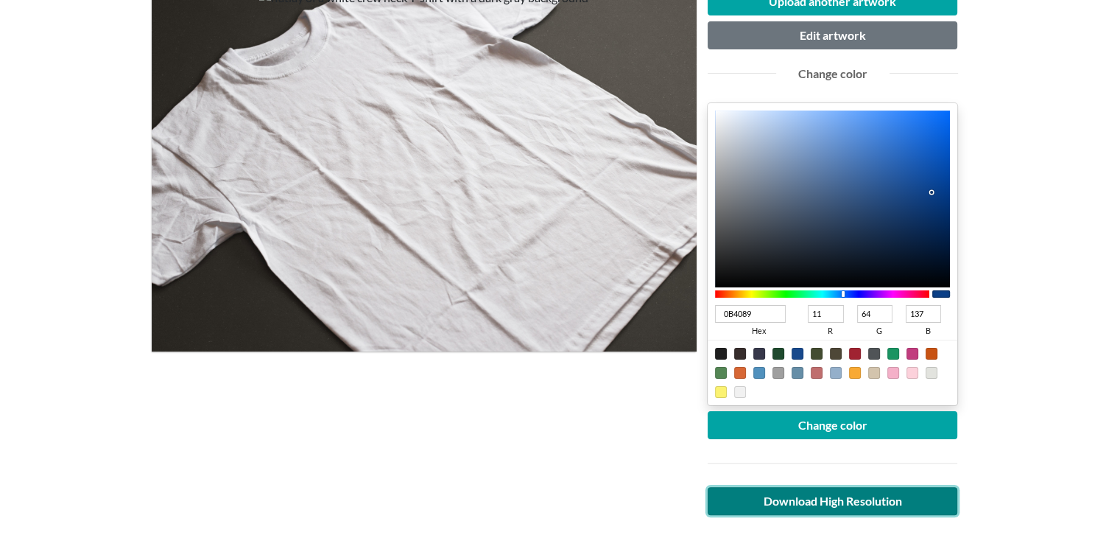
scroll to position [0, 0]
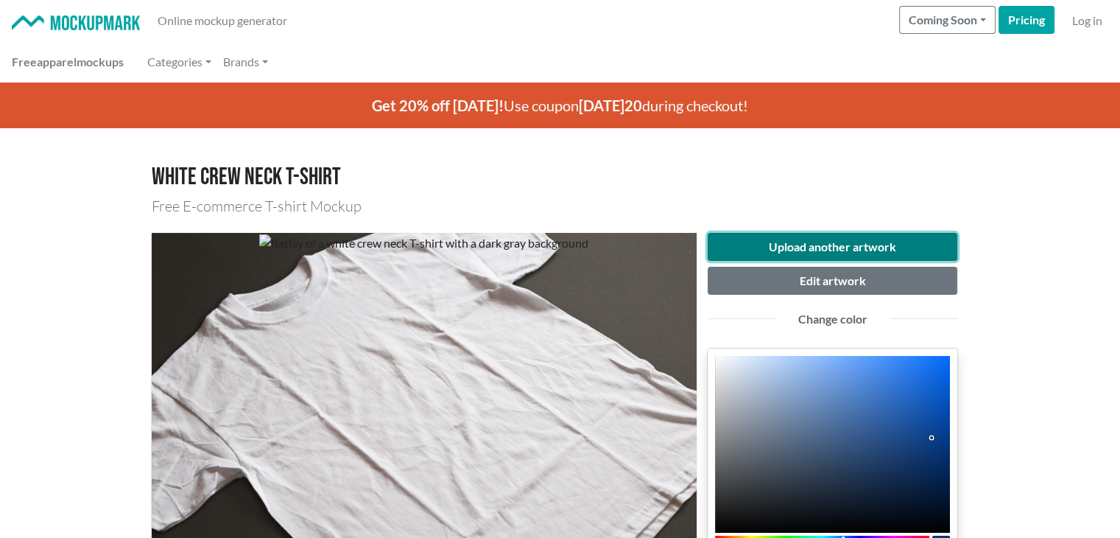
click at [828, 239] on button "Upload another artwork" at bounding box center [833, 247] width 250 height 28
click at [796, 239] on button "Upload another artwork" at bounding box center [833, 247] width 250 height 28
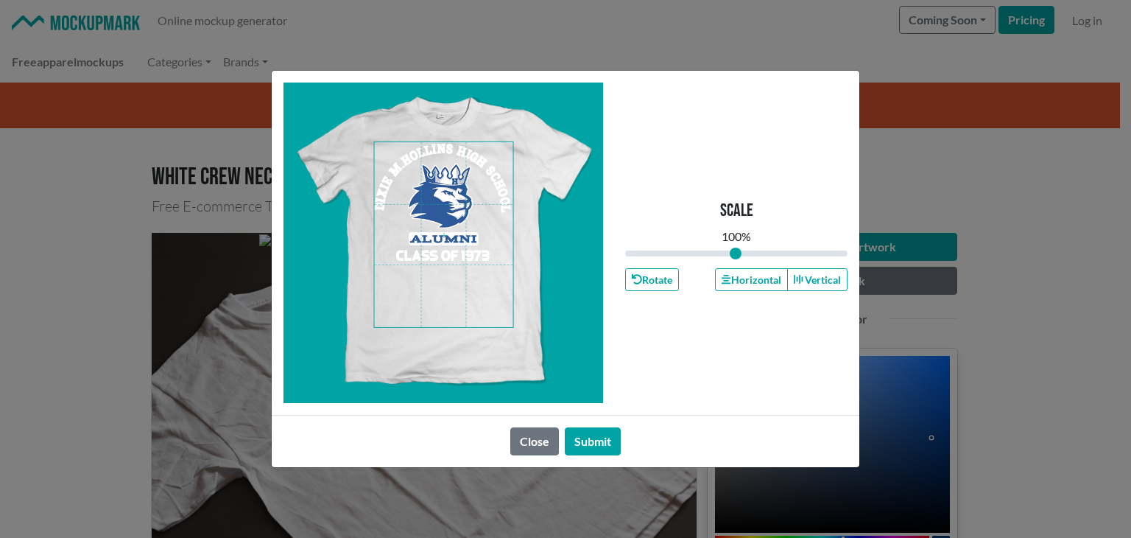
click at [445, 249] on span at bounding box center [444, 234] width 138 height 185
click at [764, 276] on button "Horizontal" at bounding box center [751, 279] width 72 height 23
click at [610, 437] on button "Submit" at bounding box center [593, 441] width 56 height 28
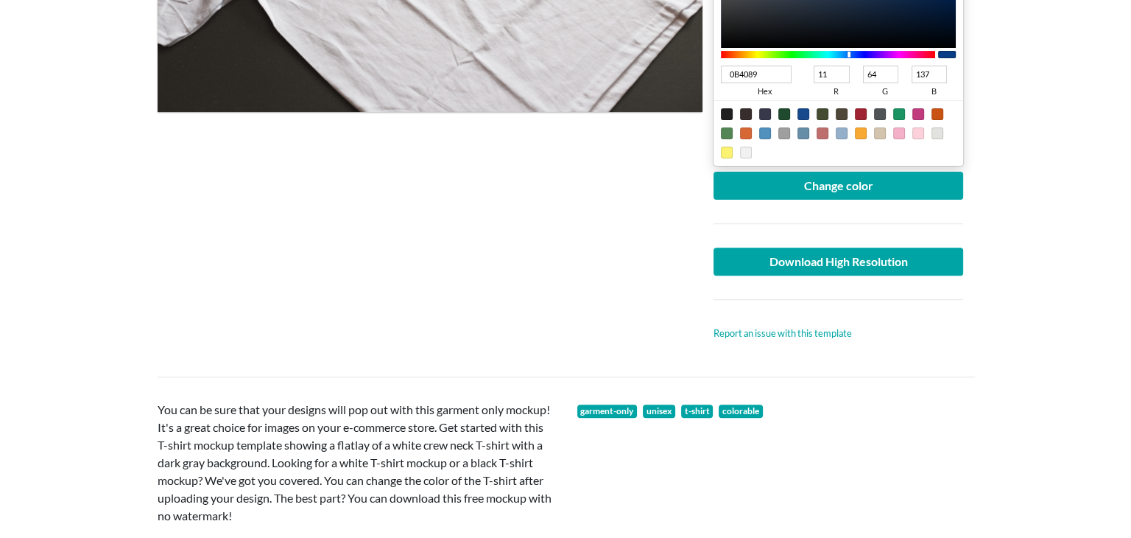
scroll to position [490, 0]
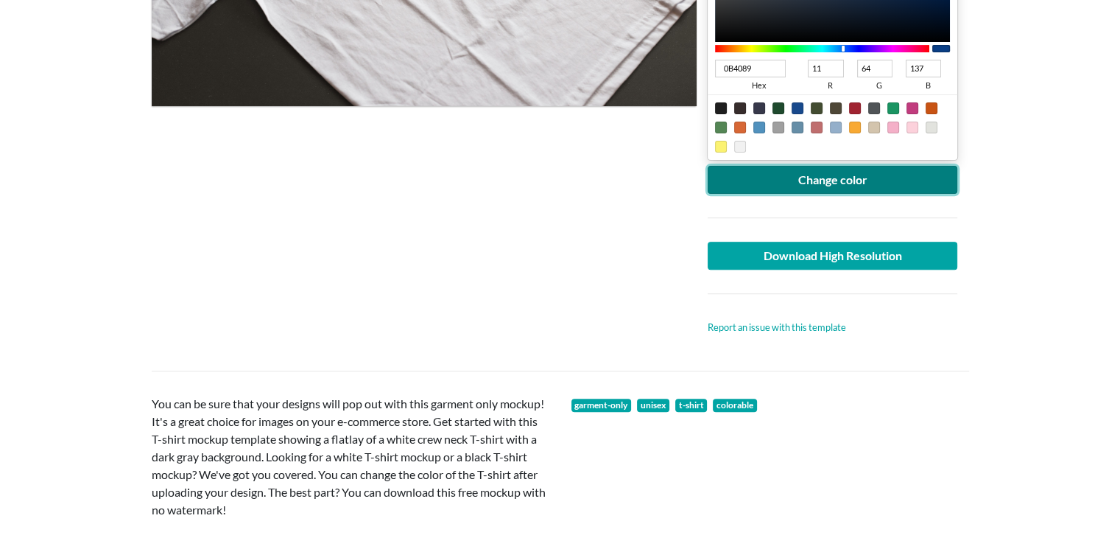
click at [789, 176] on button "Change color" at bounding box center [833, 180] width 250 height 28
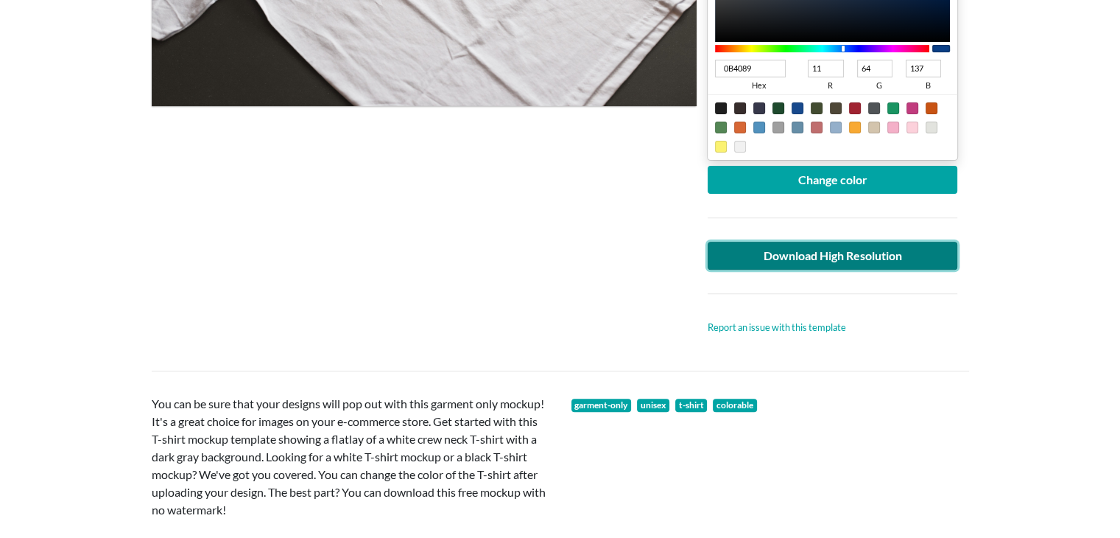
click at [764, 250] on link "Download High Resolution" at bounding box center [833, 256] width 250 height 28
